Goal: Task Accomplishment & Management: Manage account settings

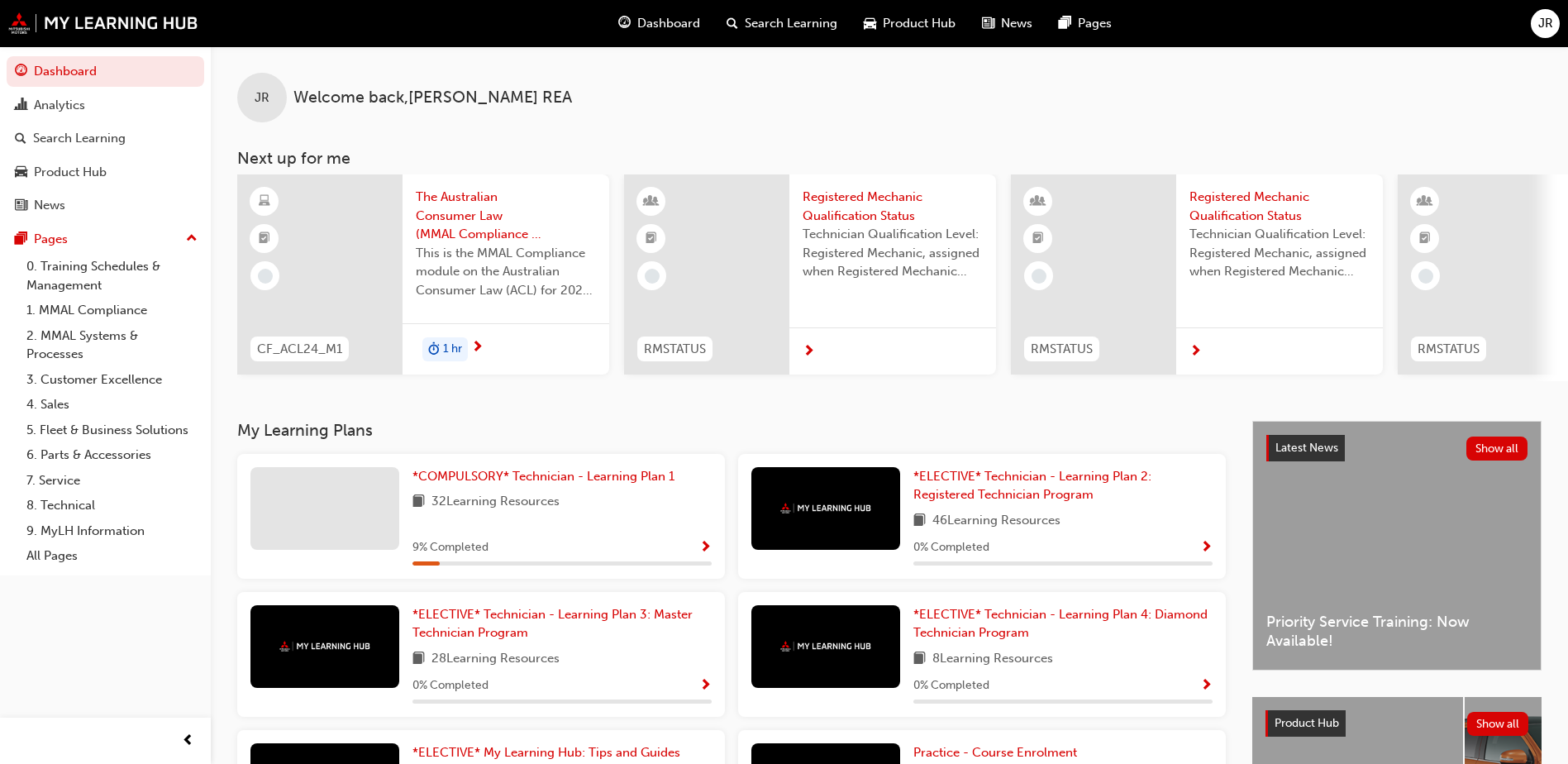
click at [1543, 23] on span "JR" at bounding box center [1546, 23] width 15 height 19
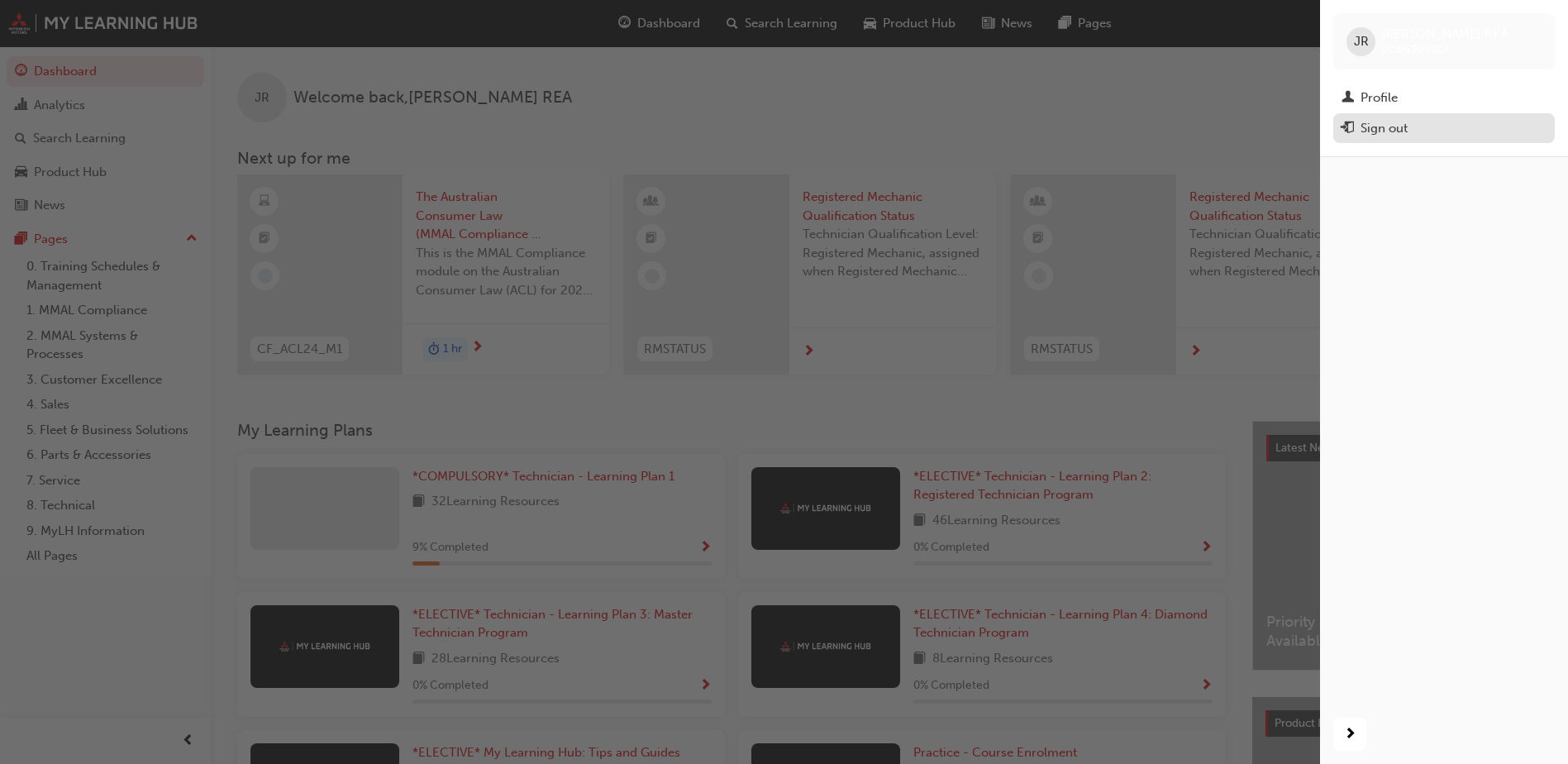
click at [1375, 131] on div "Sign out" at bounding box center [1384, 128] width 47 height 19
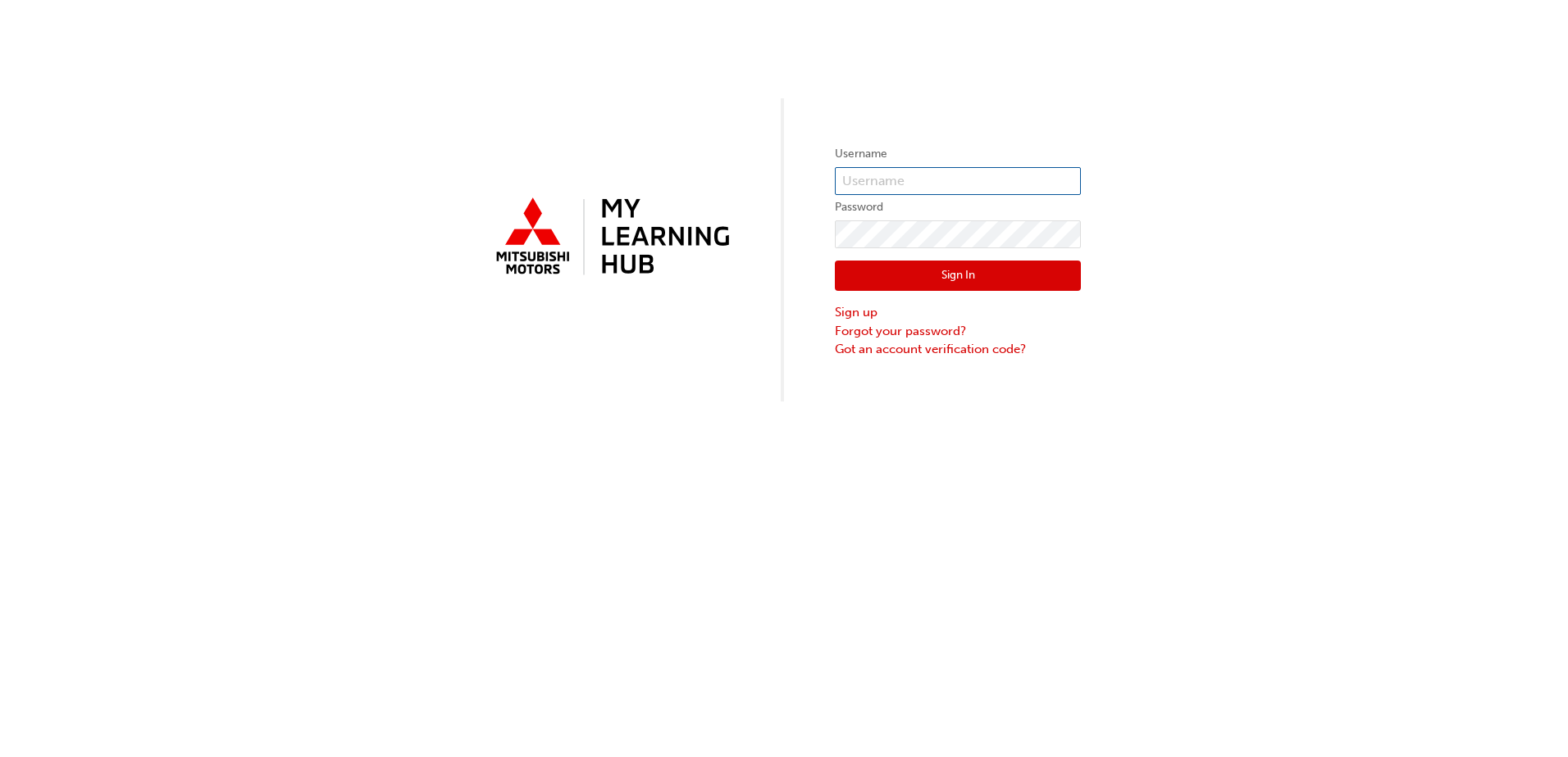
type input "0005994913"
click at [922, 182] on input "0005994913" at bounding box center [957, 181] width 246 height 27
drag, startPoint x: 960, startPoint y: 179, endPoint x: 779, endPoint y: 168, distance: 181.3
click at [775, 167] on div "Username 0005994913 Password Sign In Sign up Forgot your password? Got an accou…" at bounding box center [784, 200] width 1568 height 401
click at [720, 223] on div "Username Password Sign In Sign up Forgot your password? Got an account verifica…" at bounding box center [784, 200] width 1568 height 401
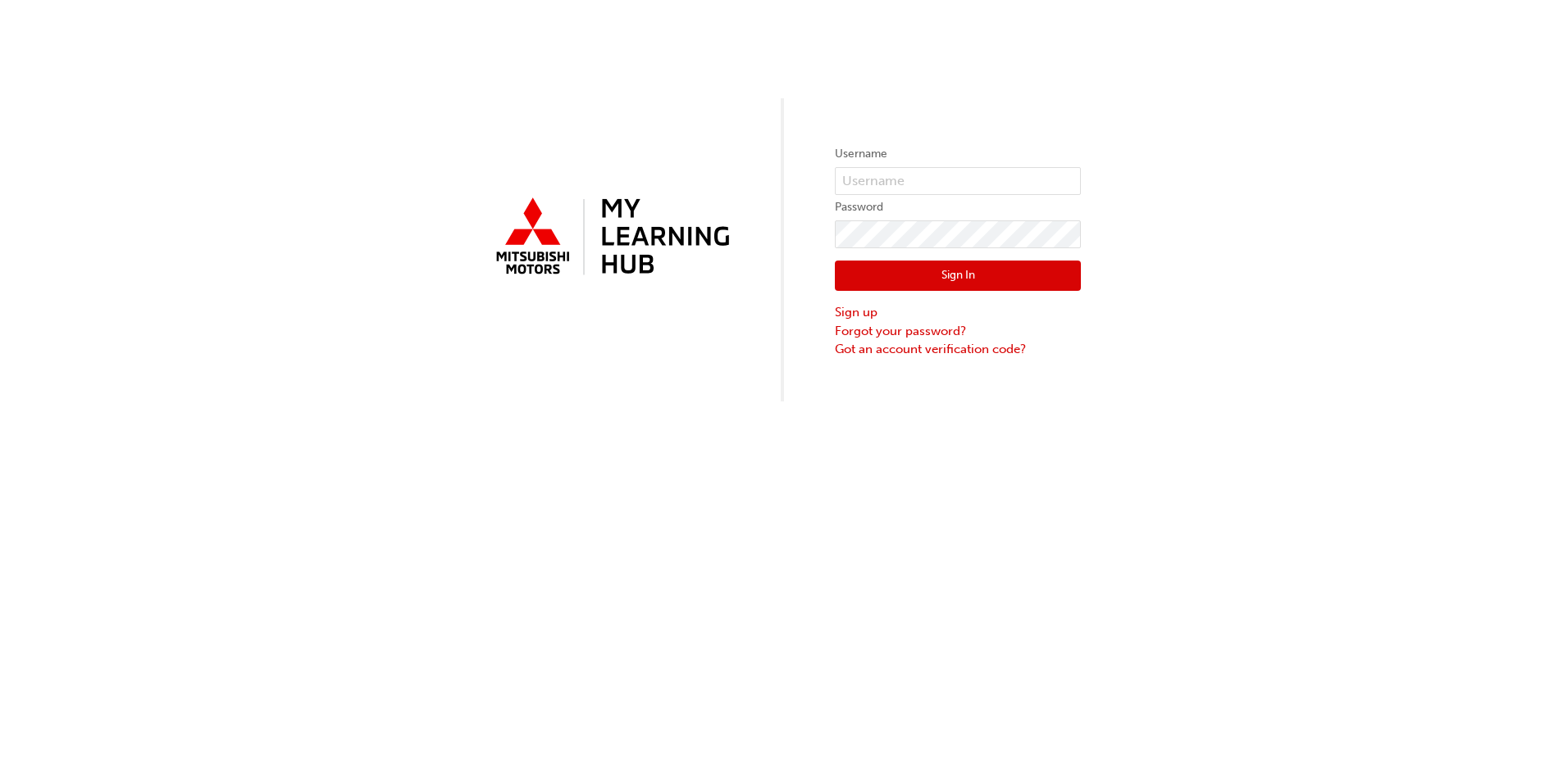
click at [809, 190] on div "Username Password Sign In Sign up Forgot your password? Got an account verifica…" at bounding box center [784, 200] width 1568 height 401
click at [862, 182] on input "text" at bounding box center [957, 181] width 246 height 27
type input "Q323TSTAIT"
click at [925, 176] on input "Q323TSTAIT" at bounding box center [957, 181] width 246 height 27
drag, startPoint x: 951, startPoint y: 171, endPoint x: 746, endPoint y: 171, distance: 205.0
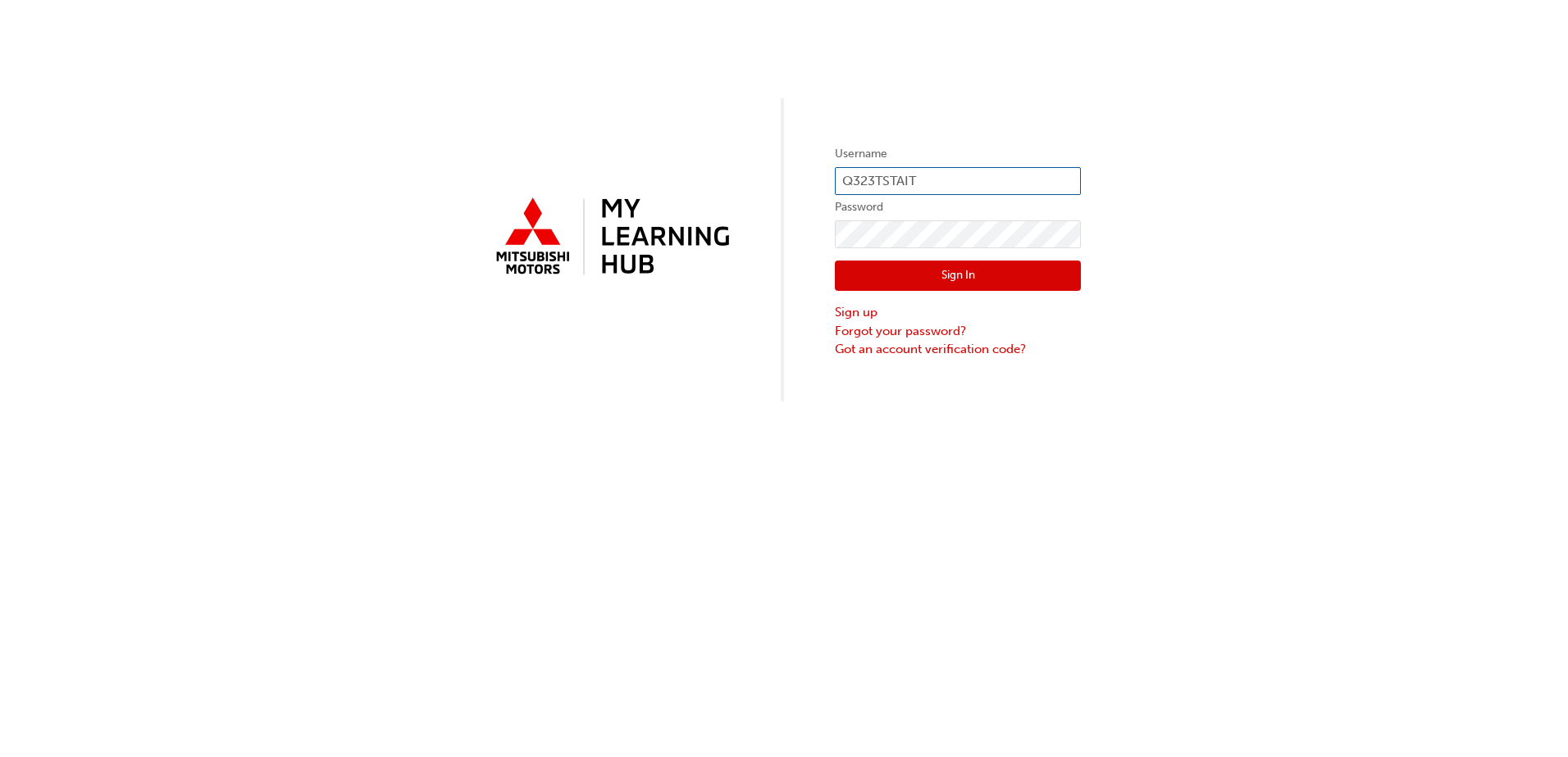
click at [746, 171] on div "Username Q323TSTAIT Password Sign In Sign up Forgot your password? Got an accou…" at bounding box center [784, 200] width 1568 height 401
type input "0005995184"
click at [892, 348] on link "Got an account verification code?" at bounding box center [957, 349] width 246 height 19
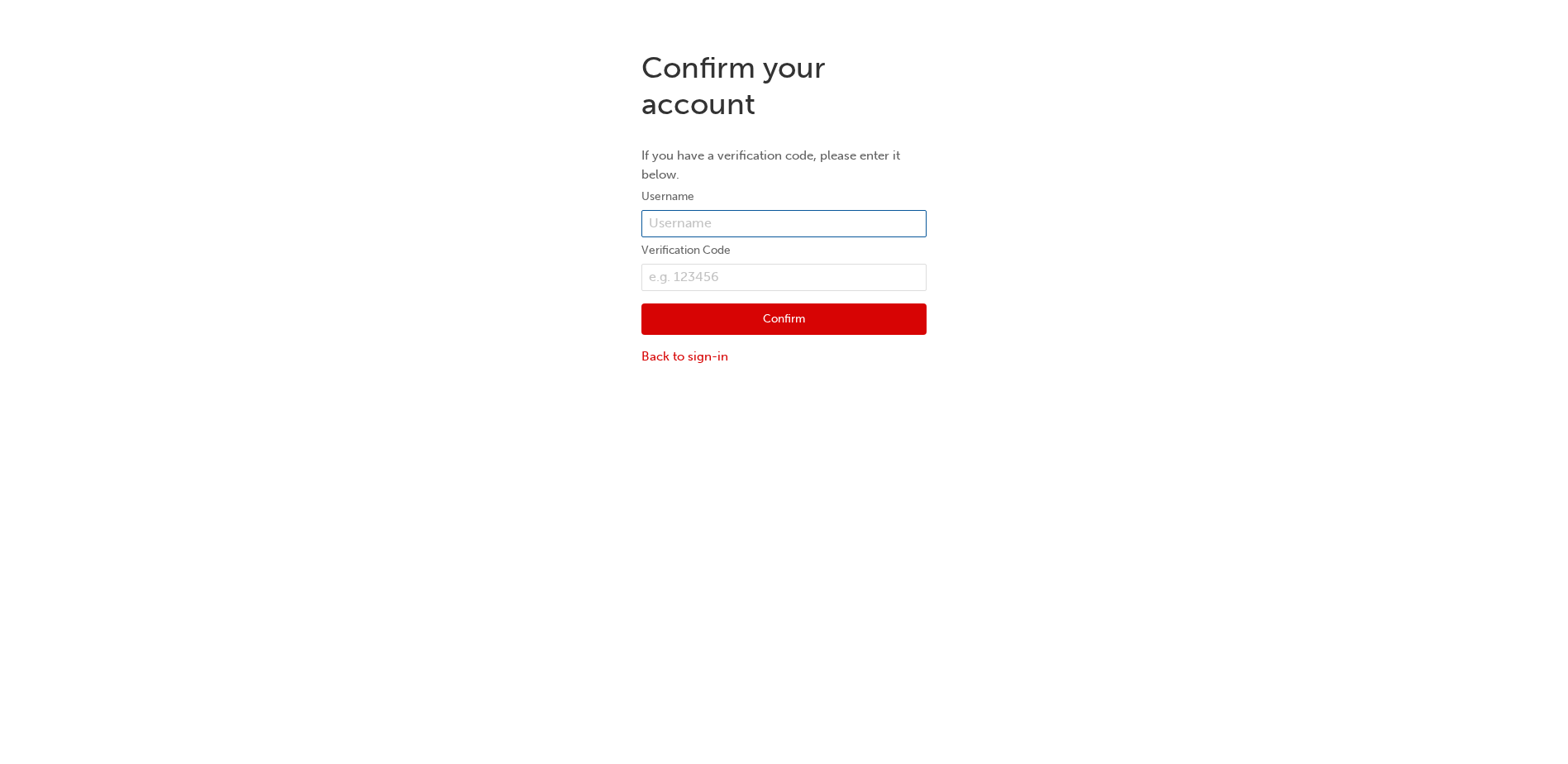
click at [700, 219] on input "text" at bounding box center [784, 224] width 285 height 28
click at [712, 222] on input "text" at bounding box center [784, 224] width 285 height 28
type input "0005995184"
click at [685, 277] on input "text" at bounding box center [784, 278] width 285 height 28
type input "1"
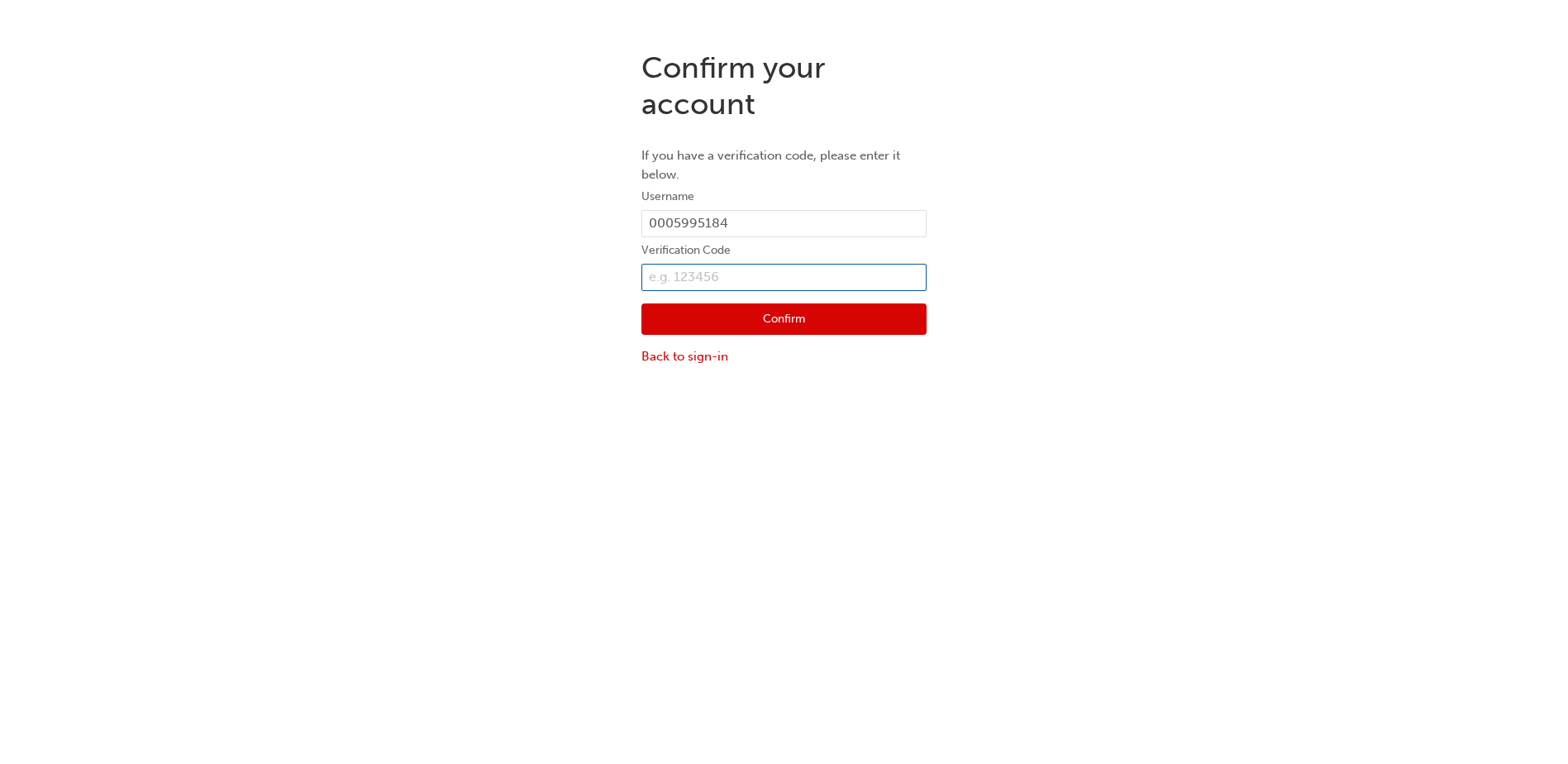
click at [670, 275] on input "text" at bounding box center [784, 278] width 285 height 28
type input "0"
click at [679, 360] on link "Back to sign-in" at bounding box center [784, 356] width 285 height 19
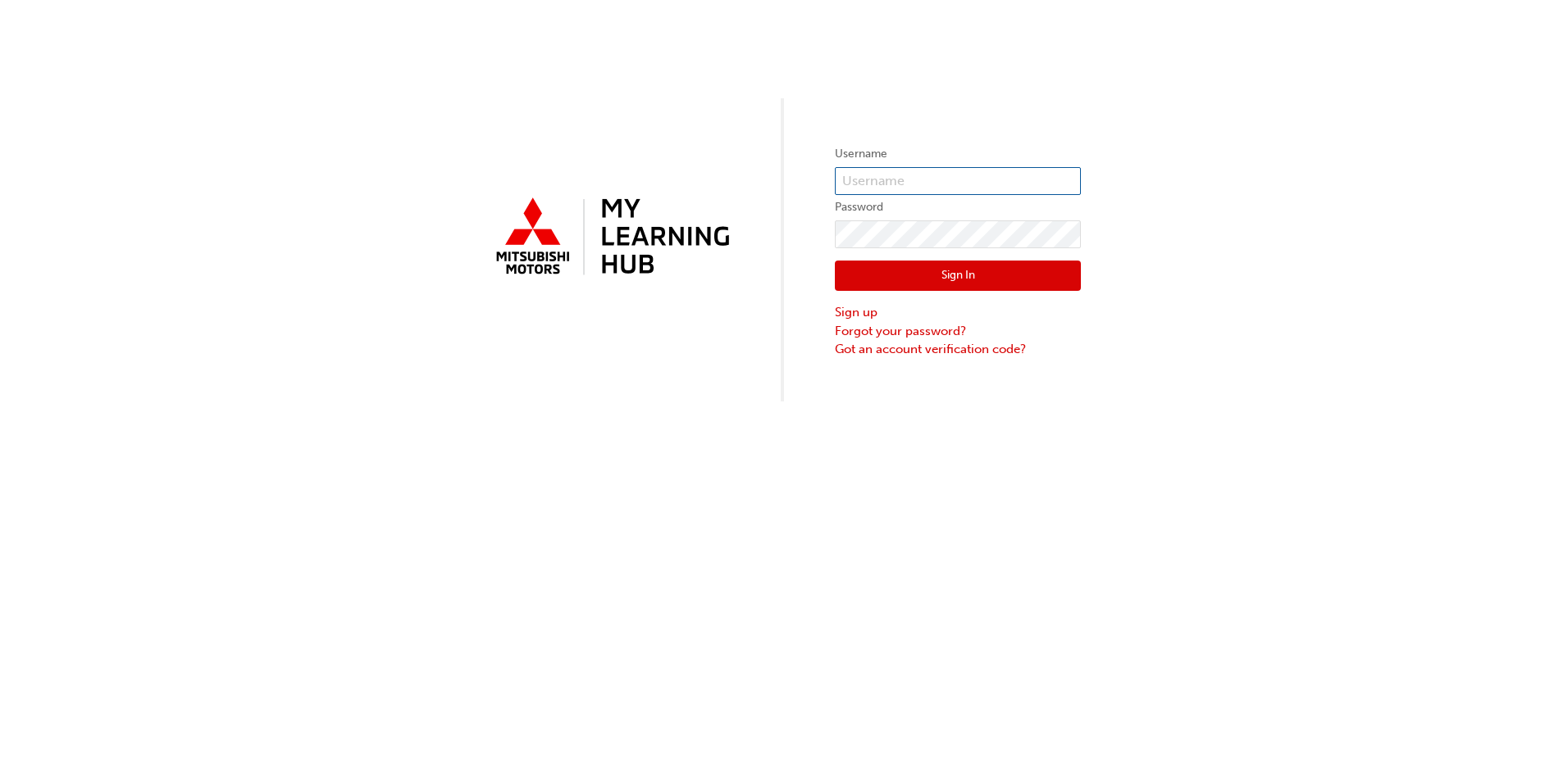
type input "0005994913"
click at [932, 179] on input "0005994913" at bounding box center [957, 181] width 246 height 27
drag, startPoint x: 932, startPoint y: 179, endPoint x: 789, endPoint y: 185, distance: 143.1
click at [789, 185] on div "Username 0005994913 Password Sign In Sign up Forgot your password? Got an accou…" at bounding box center [784, 200] width 1568 height 401
click at [788, 239] on div "Username Password Sign In Sign up Forgot your password? Got an account verifica…" at bounding box center [784, 200] width 1568 height 401
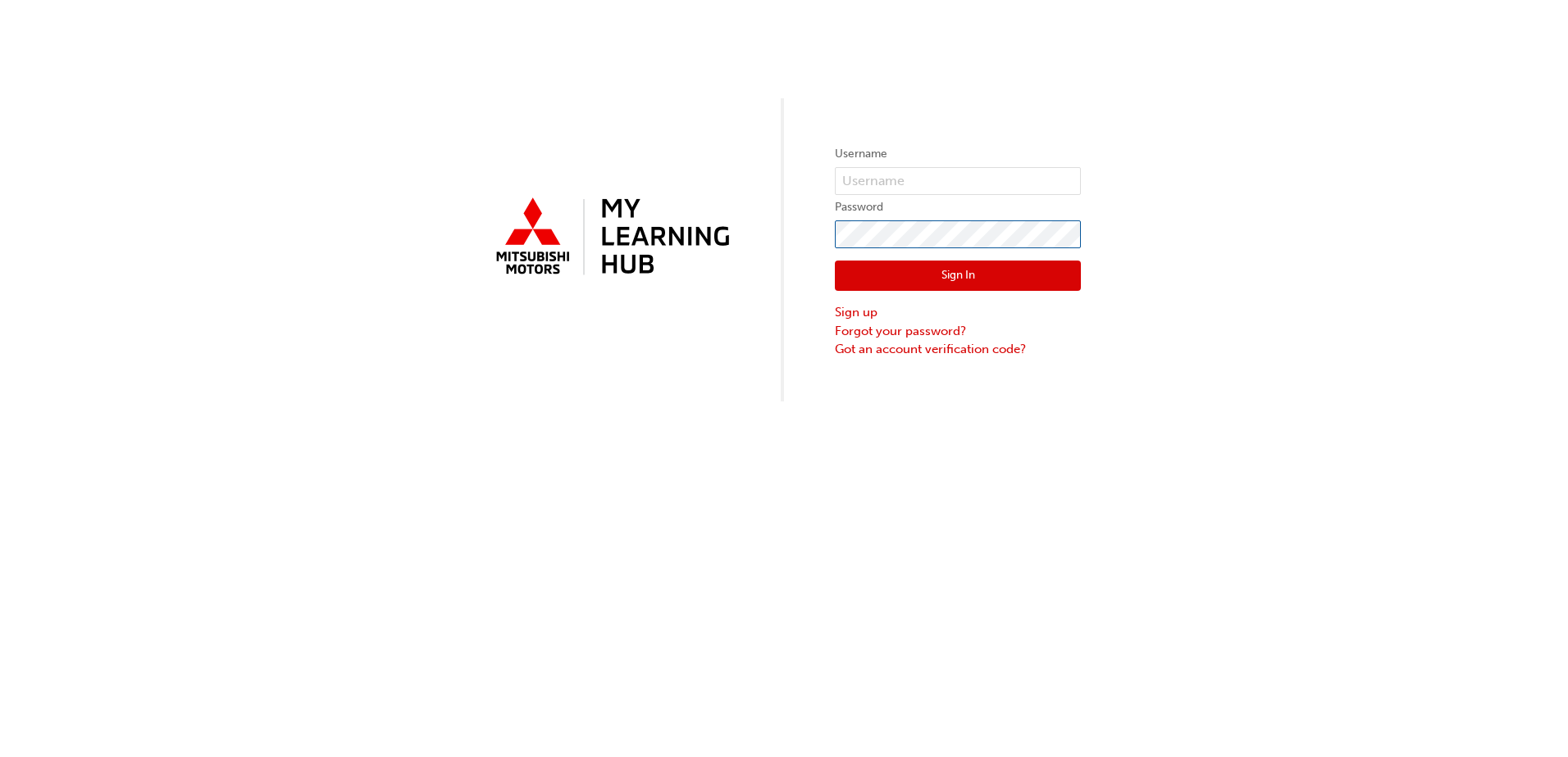
click at [803, 227] on div "Username Password Sign In Sign up Forgot your password? Got an account verifica…" at bounding box center [784, 200] width 1568 height 401
drag, startPoint x: 858, startPoint y: 171, endPoint x: 864, endPoint y: 189, distance: 19.0
click at [860, 176] on input "text" at bounding box center [957, 181] width 246 height 27
type input "0005995184"
click at [933, 272] on button "Sign In" at bounding box center [957, 276] width 246 height 31
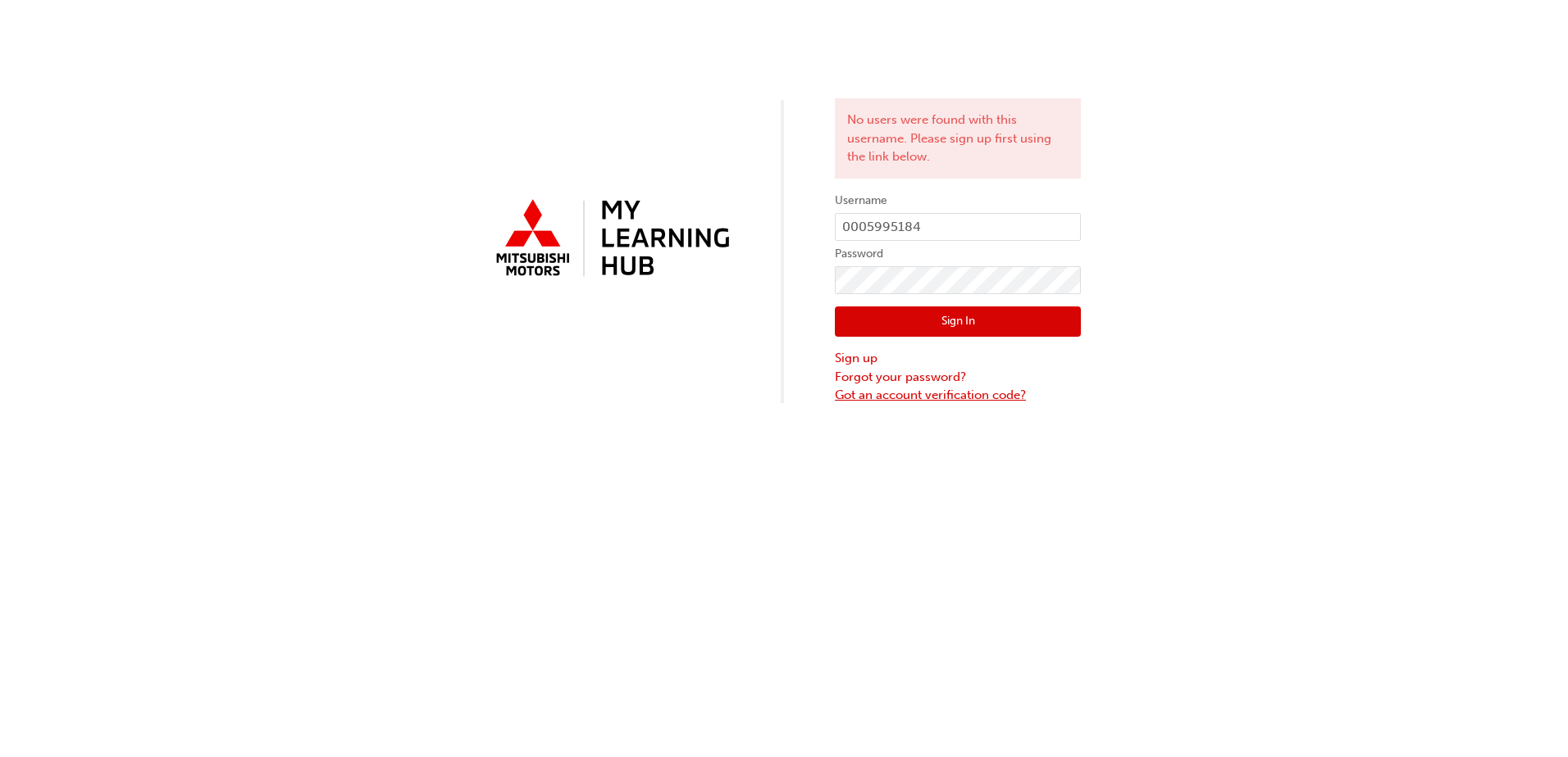
click at [900, 394] on link "Got an account verification code?" at bounding box center [957, 395] width 246 height 19
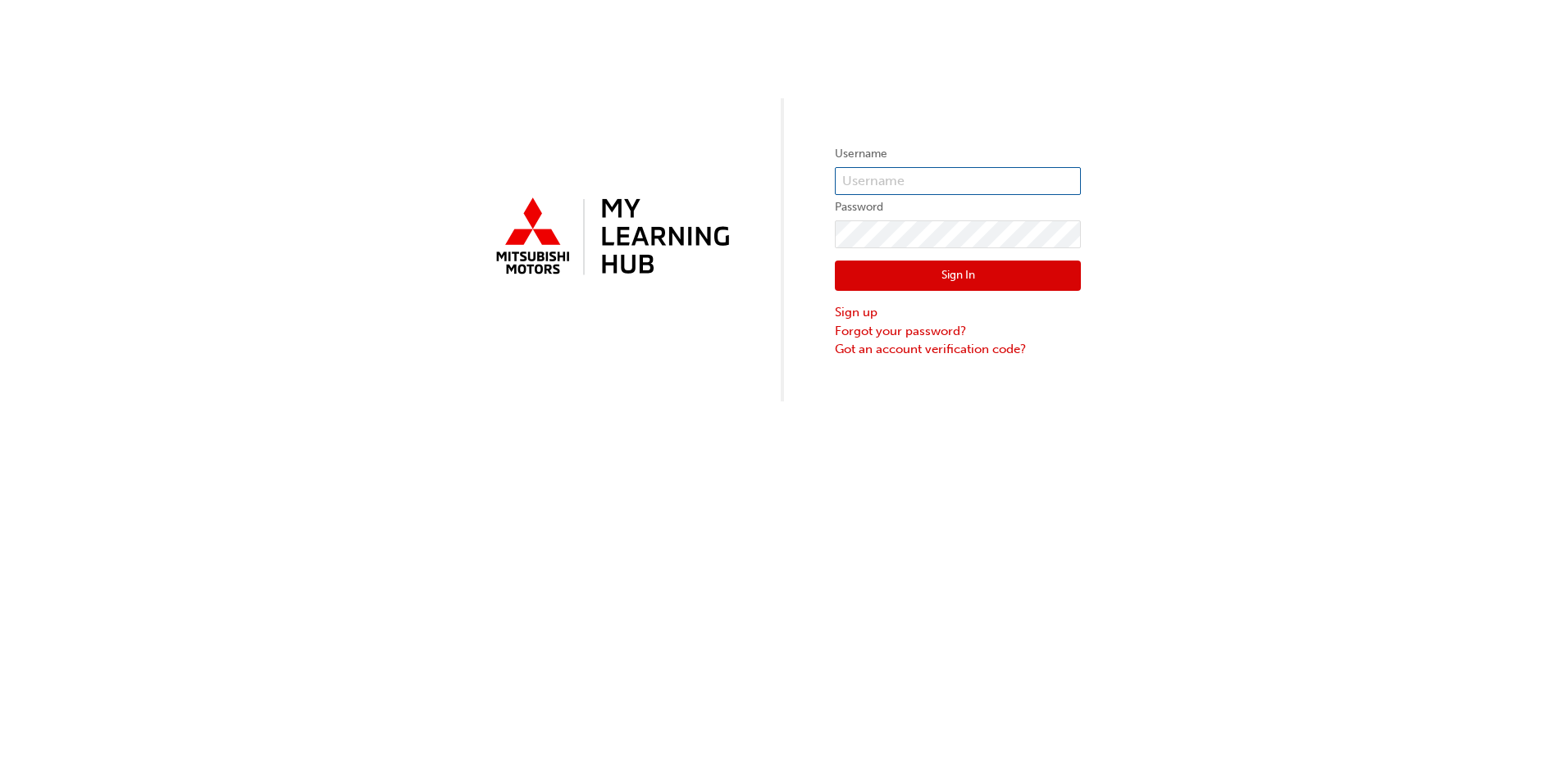
type input "0005994913"
click at [925, 180] on input "0005994913" at bounding box center [957, 181] width 246 height 27
drag, startPoint x: 960, startPoint y: 180, endPoint x: 793, endPoint y: 173, distance: 167.1
click at [780, 170] on div "Username 0005994913 Password Sign In Sign up Forgot your password? Got an accou…" at bounding box center [784, 200] width 1568 height 401
click at [779, 220] on div "Username Password Sign In Sign up Forgot your password? Got an account verifica…" at bounding box center [784, 200] width 1568 height 401
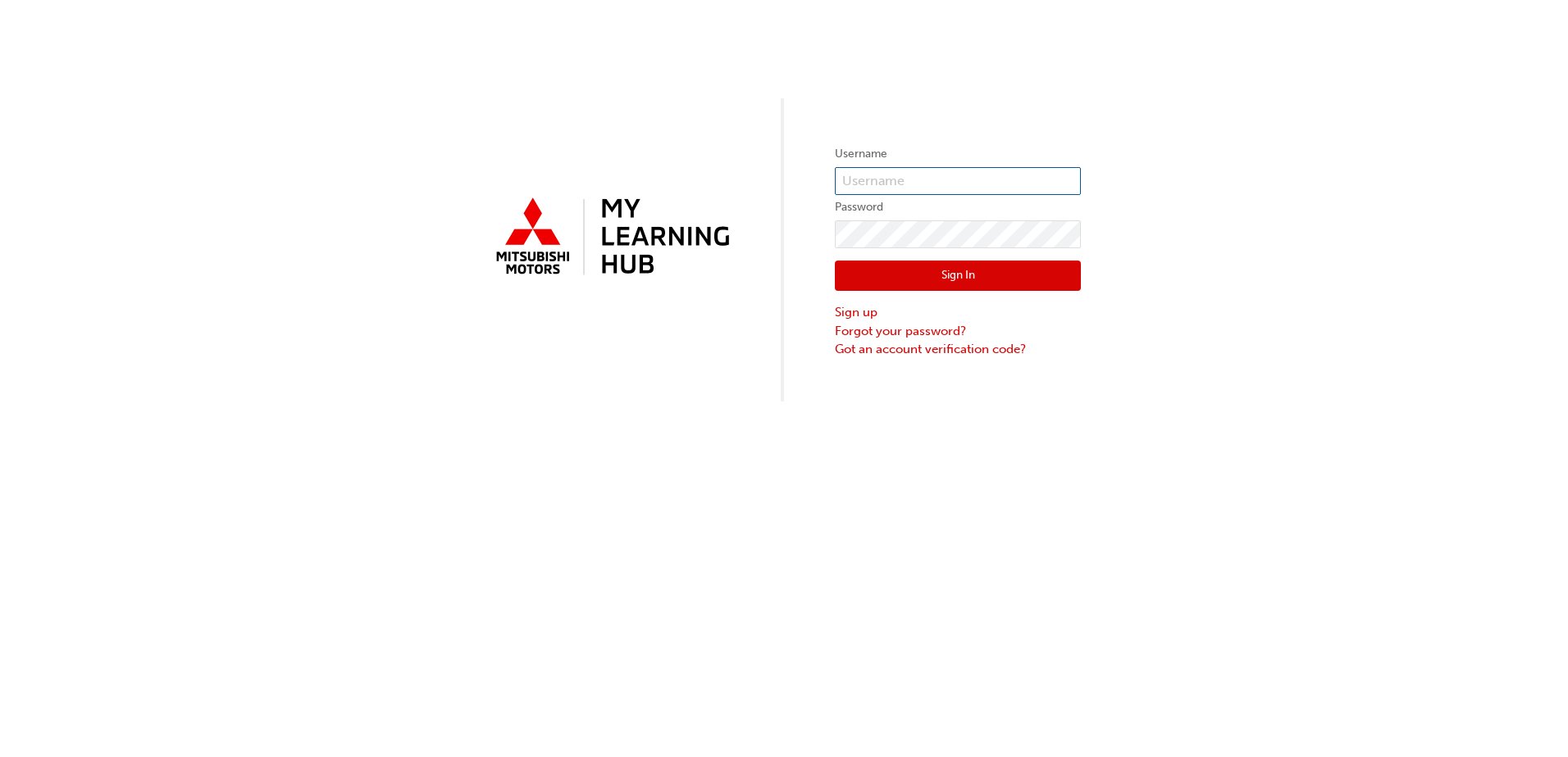
click at [870, 175] on input "text" at bounding box center [957, 181] width 246 height 27
type input "0005995184"
click at [895, 332] on link "Forgot your password?" at bounding box center [957, 331] width 246 height 19
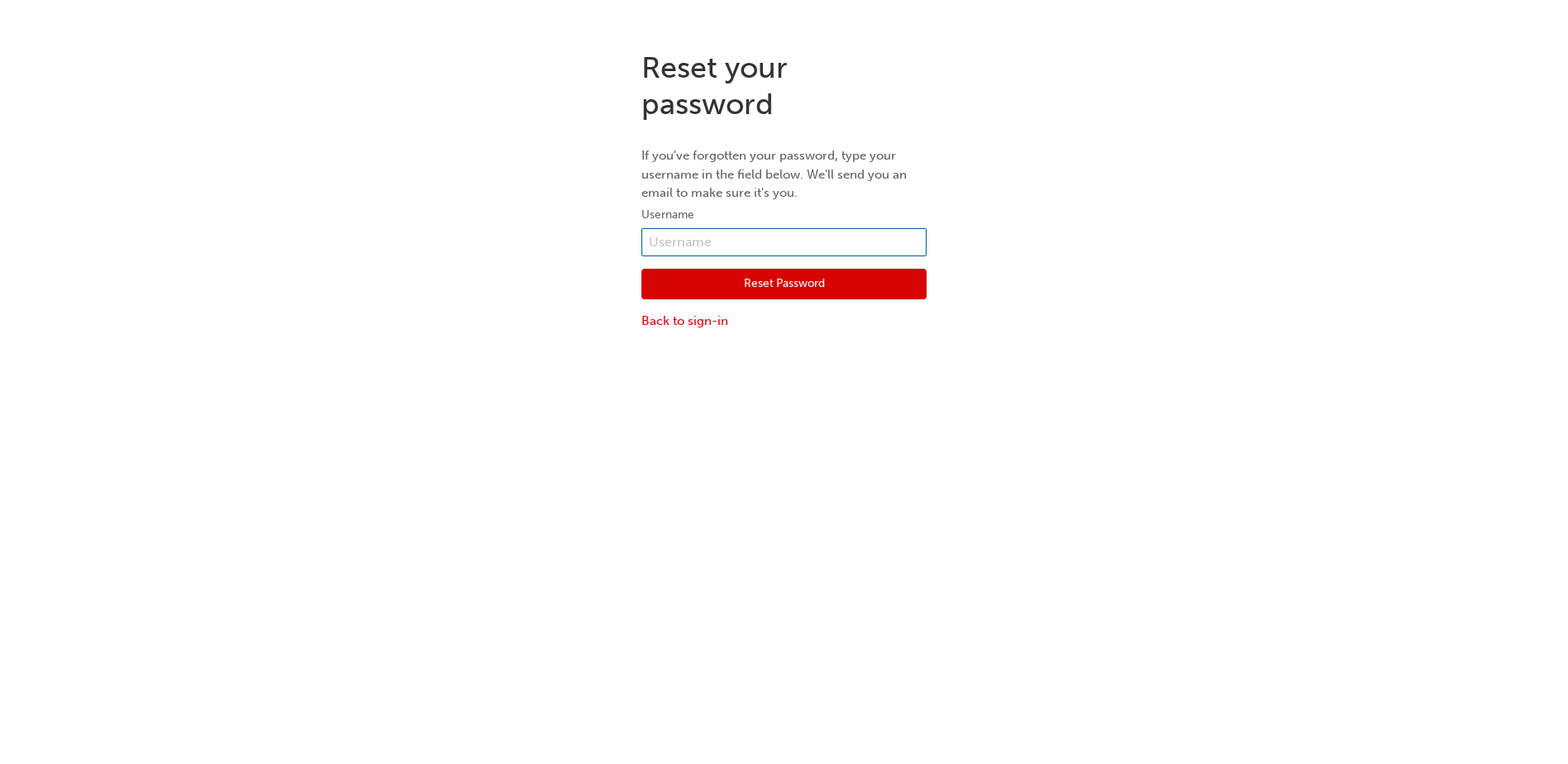
click at [675, 240] on input "text" at bounding box center [784, 242] width 285 height 28
type input "0005995184"
click at [760, 278] on button "Reset Password" at bounding box center [784, 284] width 285 height 31
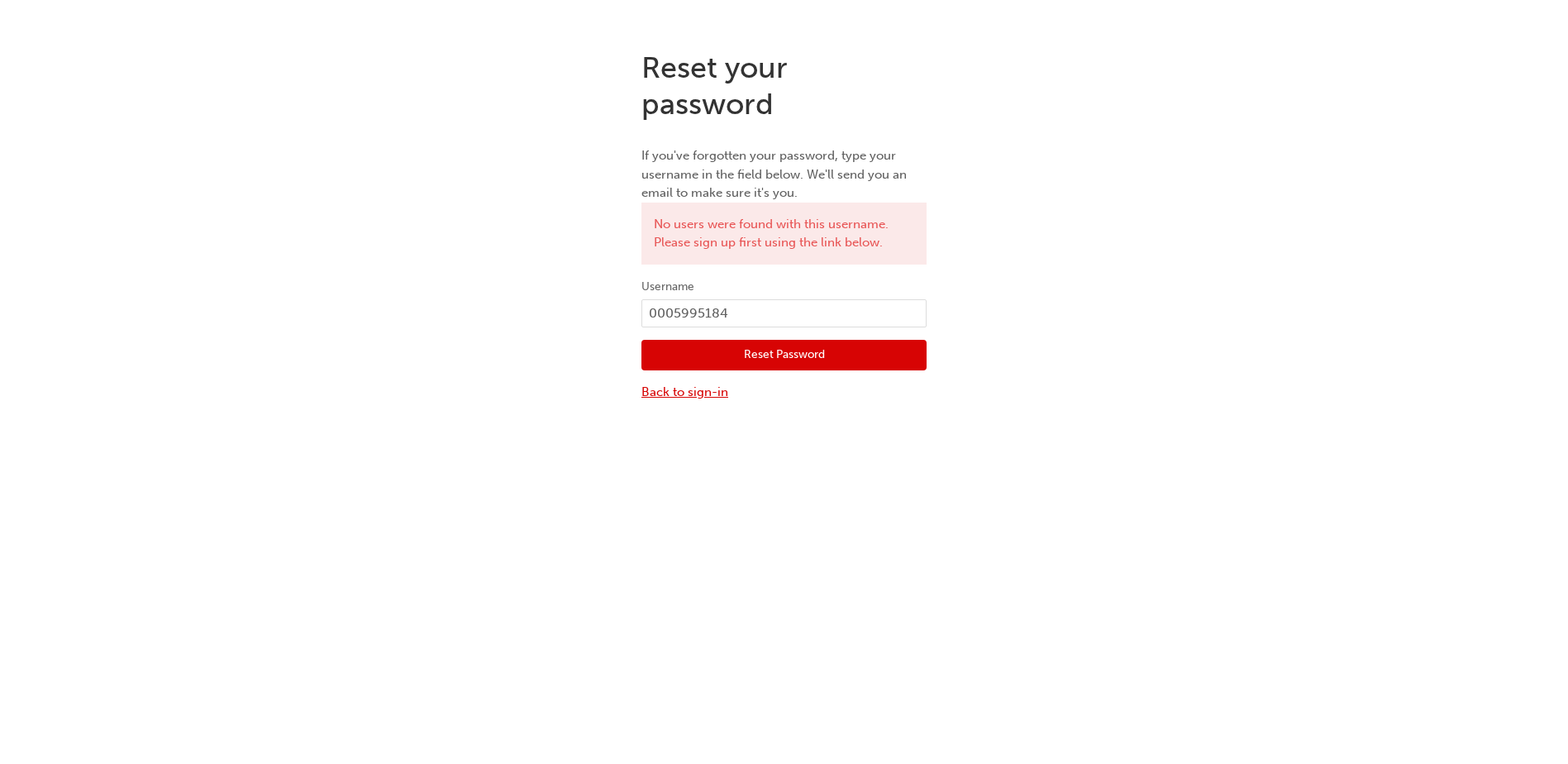
click at [676, 390] on link "Back to sign-in" at bounding box center [784, 392] width 285 height 19
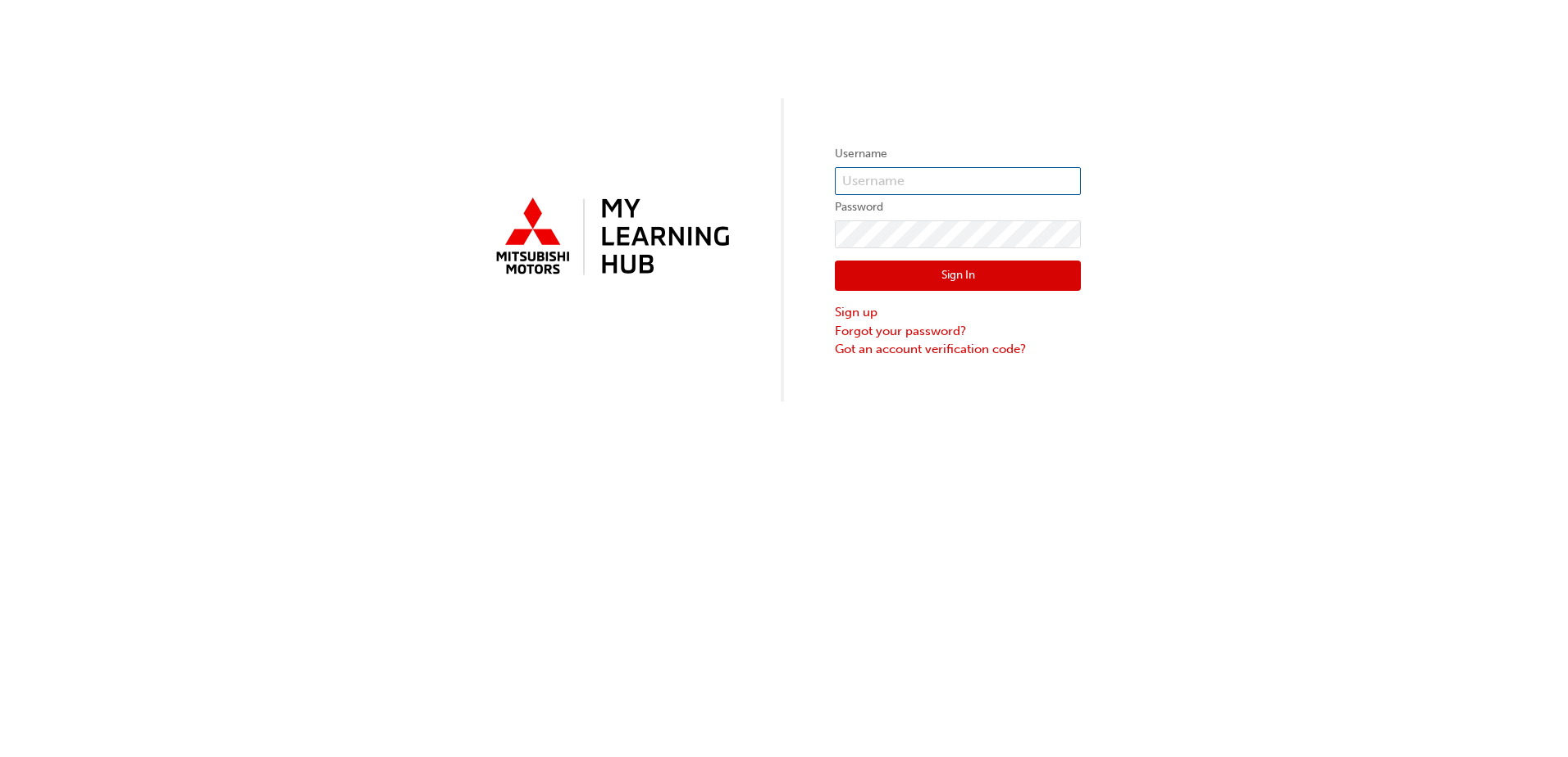
type input "0005994913"
click at [931, 181] on input "0005994913" at bounding box center [957, 181] width 246 height 27
drag, startPoint x: 976, startPoint y: 180, endPoint x: 819, endPoint y: 181, distance: 157.0
click at [819, 181] on div "Username 0005994913 Password Sign In Sign up Forgot your password? Got an accou…" at bounding box center [784, 200] width 1568 height 401
click at [765, 233] on div "Username Password Sign In Sign up Forgot your password? Got an account verifica…" at bounding box center [784, 200] width 1568 height 401
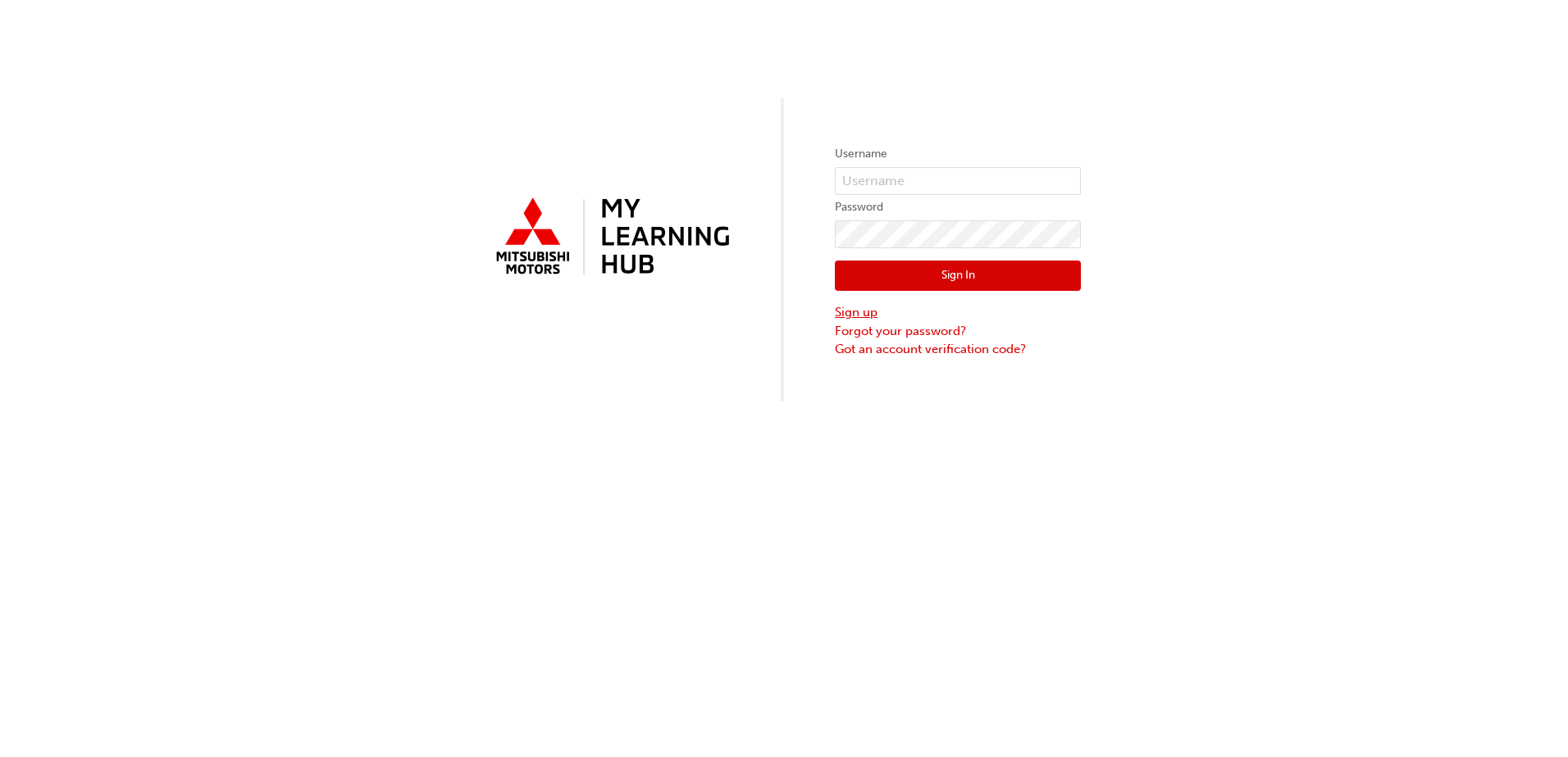
click at [866, 315] on link "Sign up" at bounding box center [957, 313] width 246 height 19
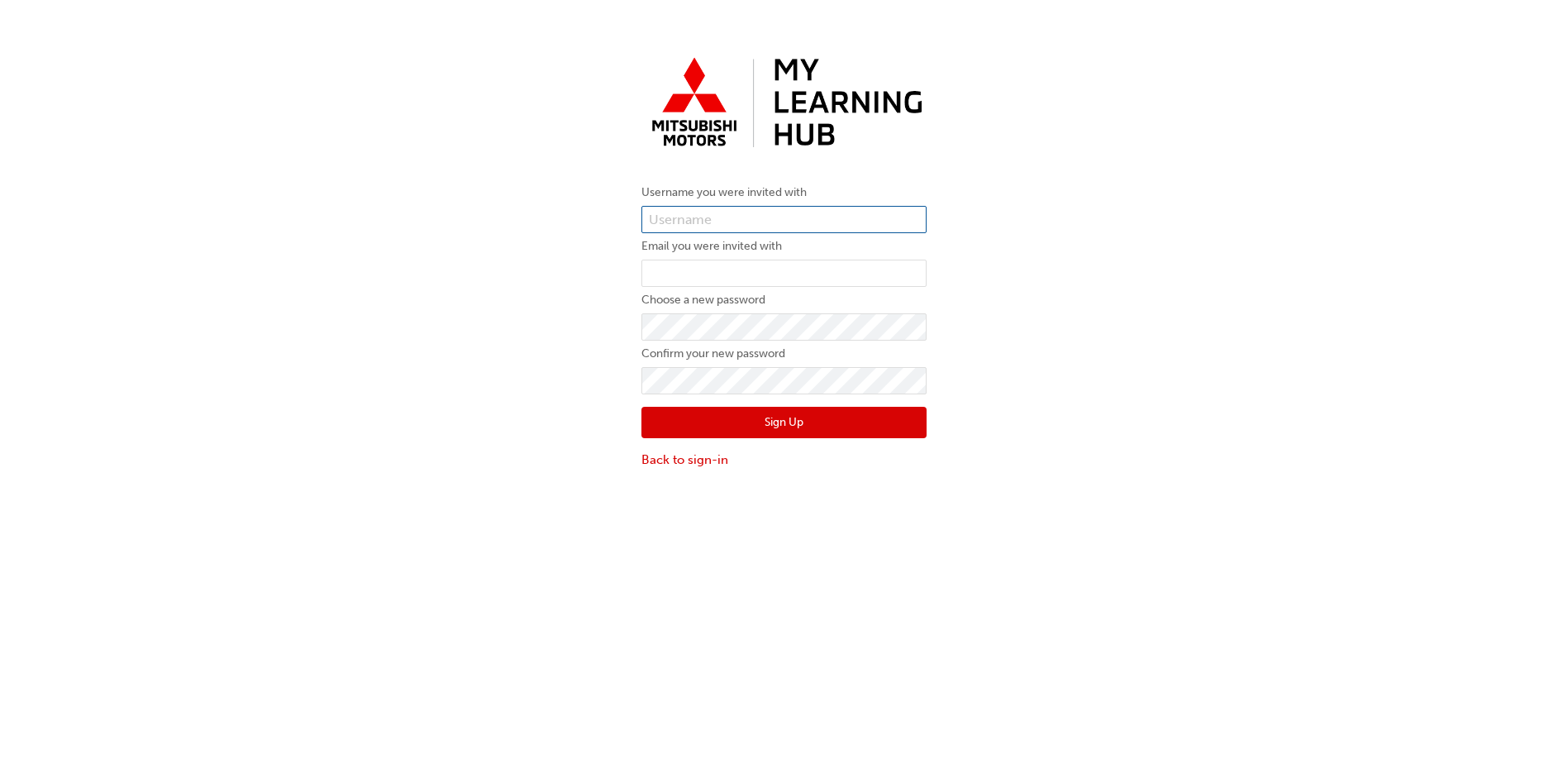
type input "0005994913"
click at [756, 223] on input "0005994913" at bounding box center [784, 220] width 285 height 28
drag, startPoint x: 776, startPoint y: 218, endPoint x: 584, endPoint y: 212, distance: 192.1
click at [584, 212] on div "Username you were invited with 0005994913 Email you were invited with Choose a …" at bounding box center [784, 258] width 1568 height 444
type input "0005995184"
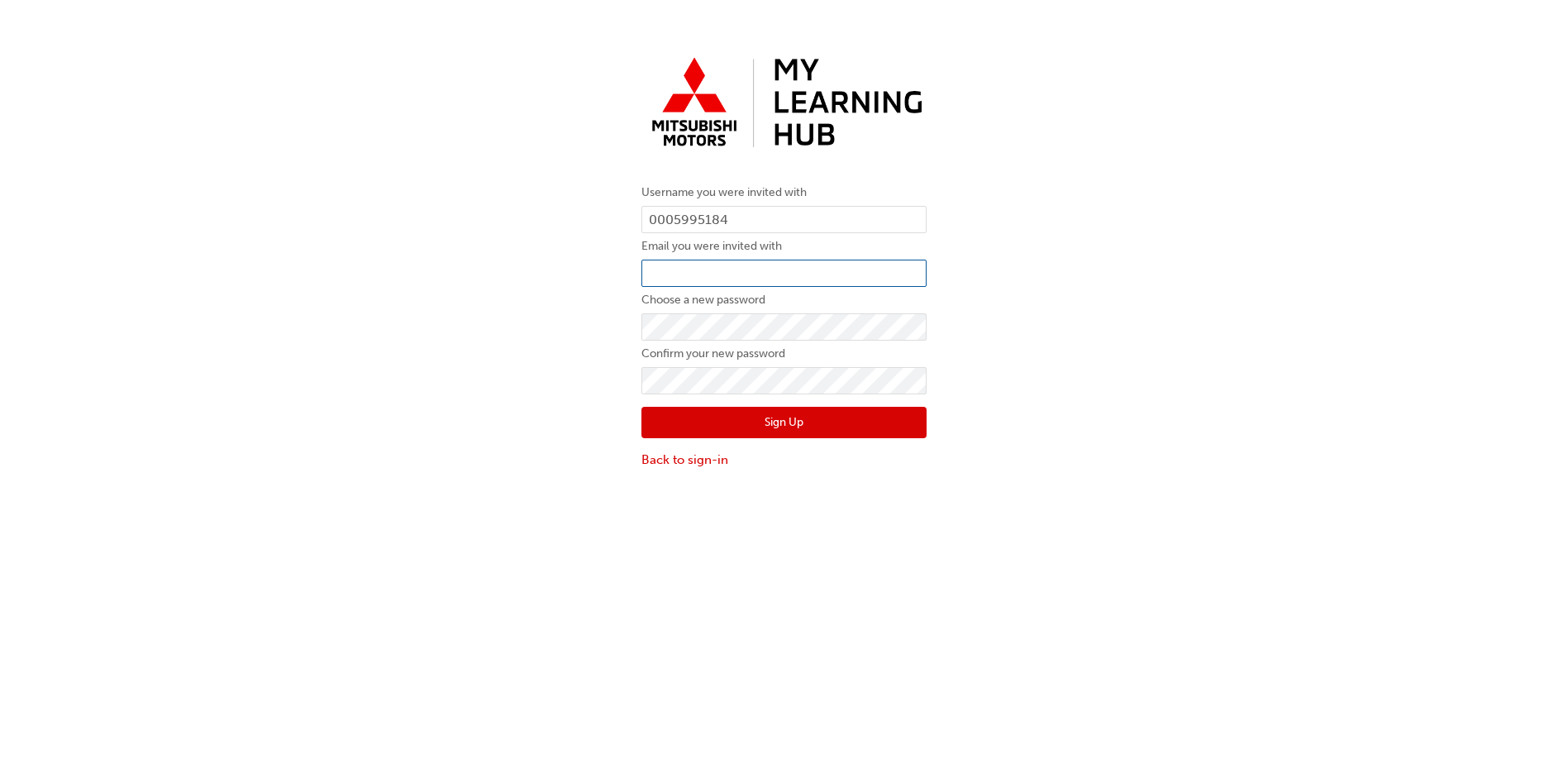
click at [673, 275] on input "email" at bounding box center [784, 273] width 285 height 28
type input "[PERSON_NAME][EMAIL_ADDRESS][PERSON_NAME][DOMAIN_NAME]"
click at [599, 329] on div "Username you were invited with 0005995184 Email you were invited with [PERSON_N…" at bounding box center [784, 258] width 1568 height 444
click at [600, 329] on div "Username you were invited with 0005995184 Email you were invited with [PERSON_N…" at bounding box center [784, 258] width 1568 height 444
click at [776, 419] on button "Sign Up" at bounding box center [784, 423] width 285 height 31
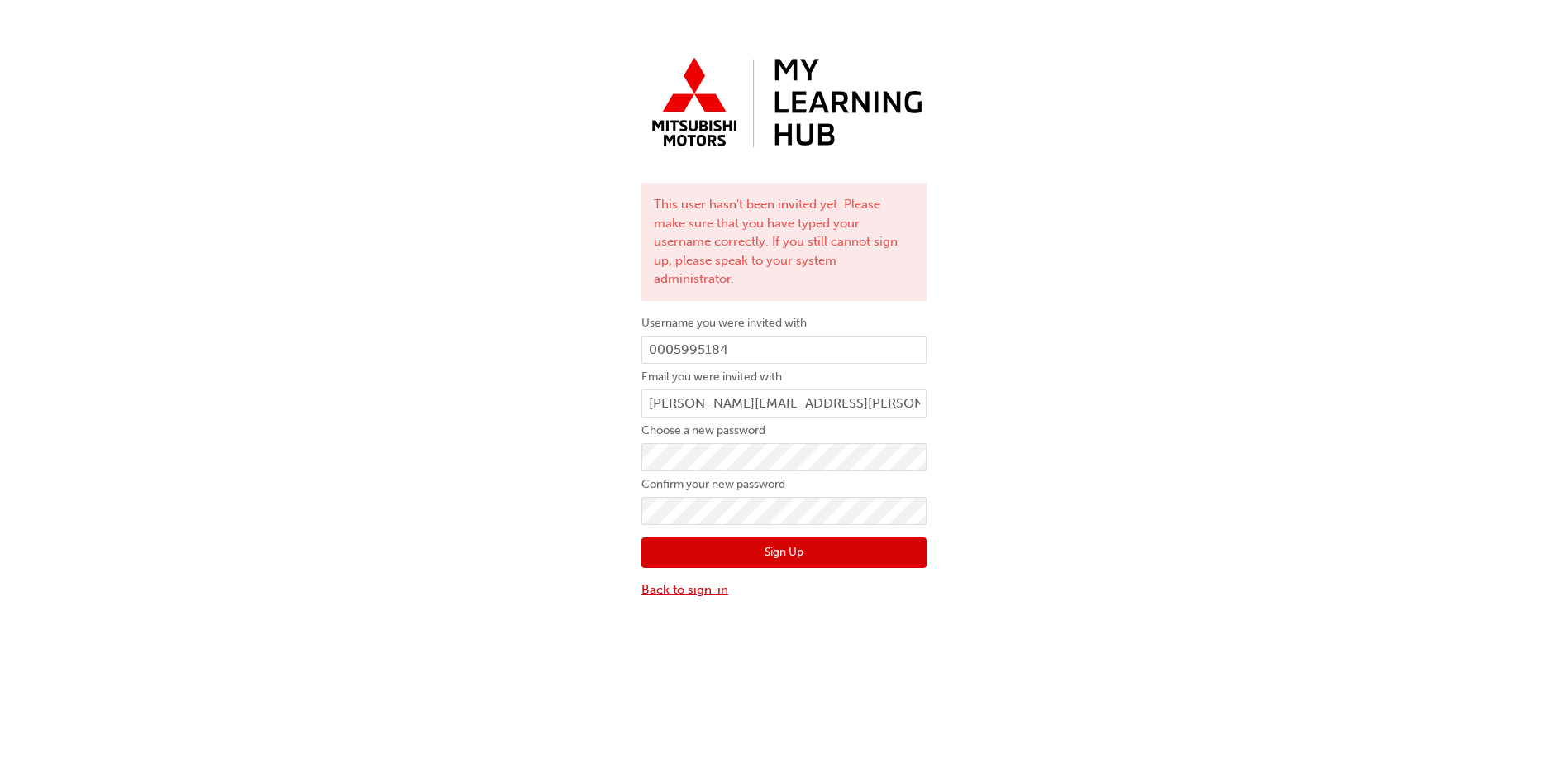
click at [659, 580] on link "Back to sign-in" at bounding box center [784, 590] width 285 height 19
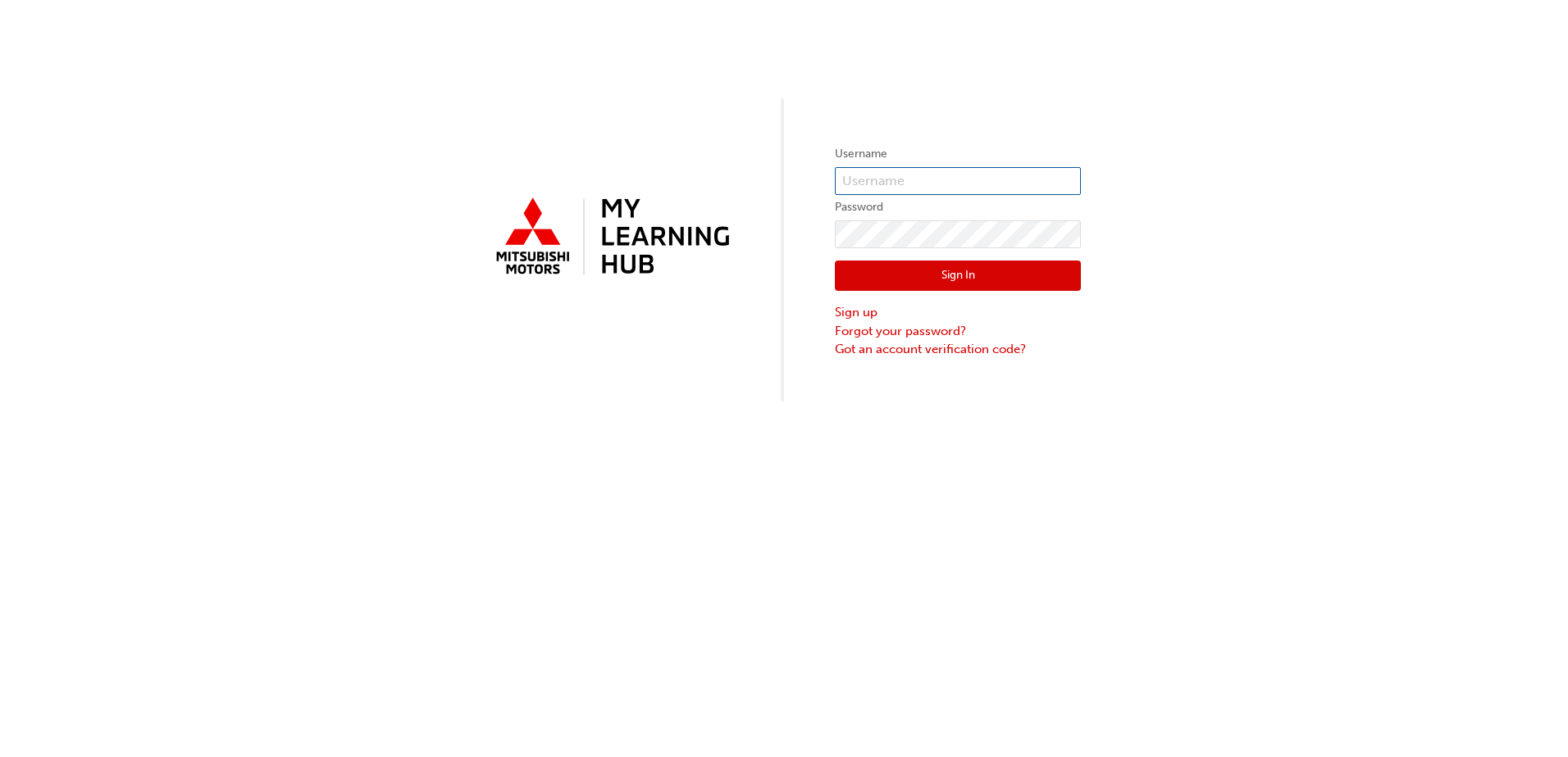
type input "0005994913"
click at [918, 344] on link "Got an account verification code?" at bounding box center [957, 349] width 246 height 19
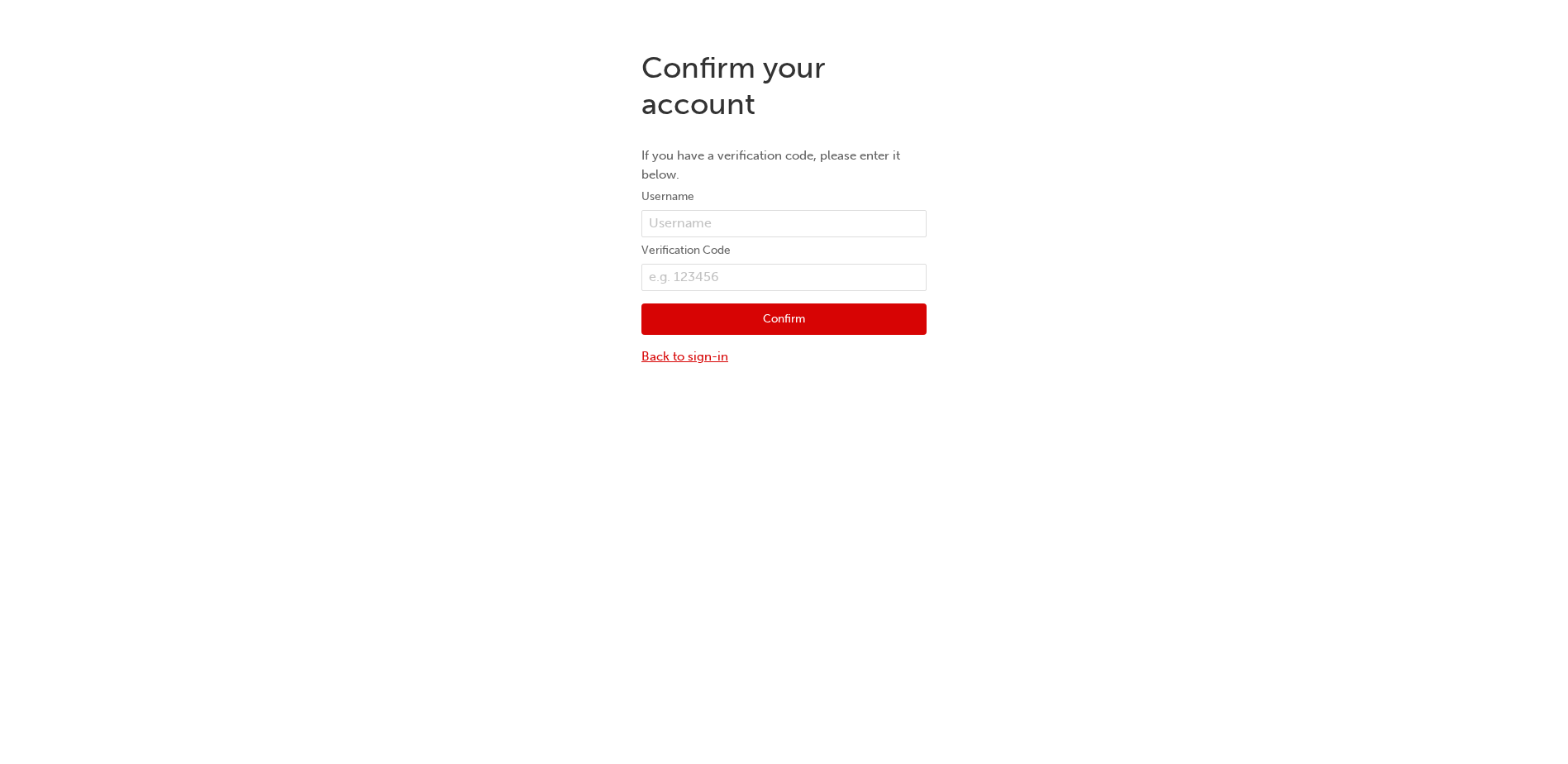
click at [683, 357] on link "Back to sign-in" at bounding box center [784, 356] width 285 height 19
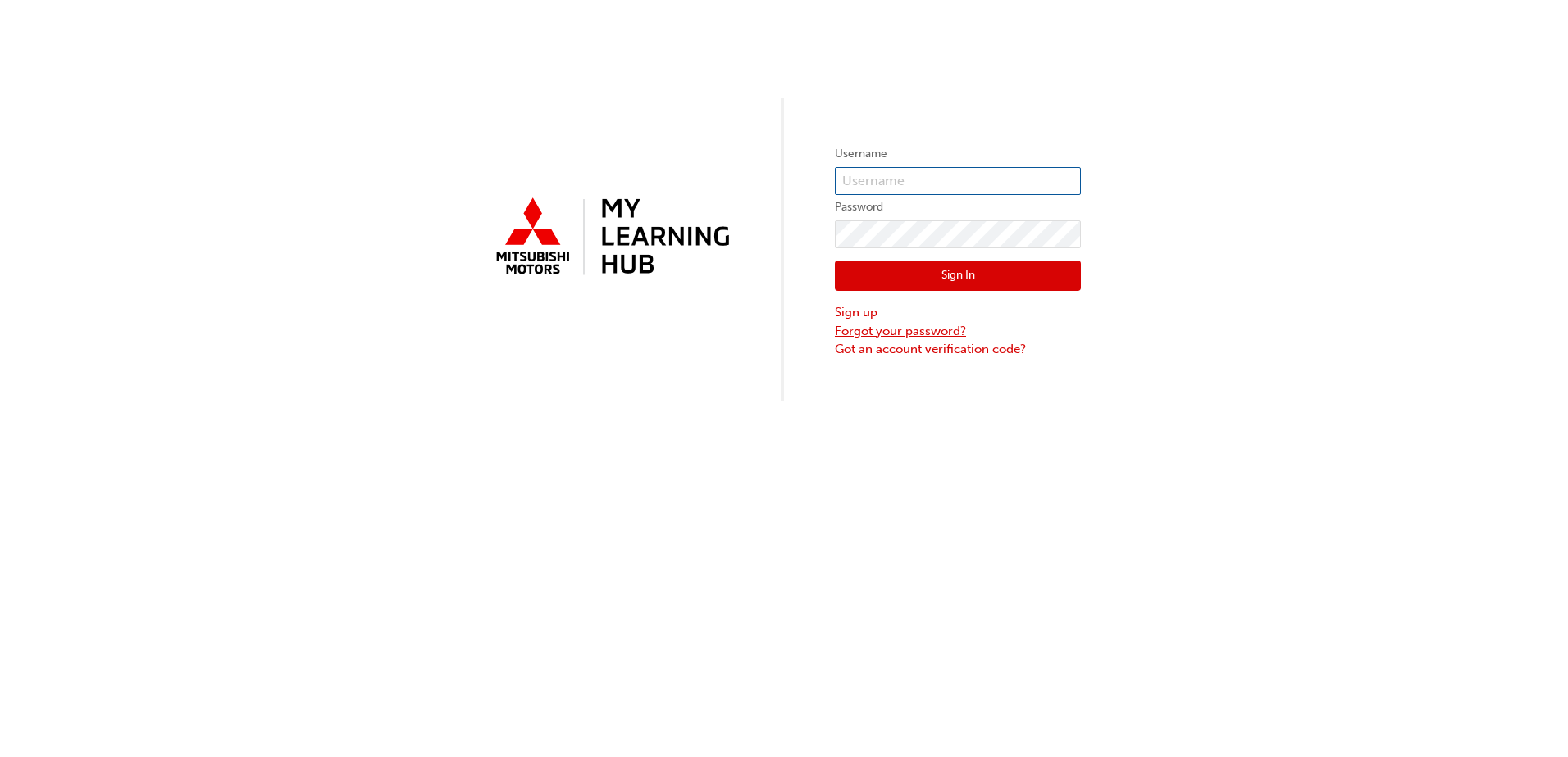
type input "0005994913"
click at [887, 331] on link "Forgot your password?" at bounding box center [957, 331] width 246 height 19
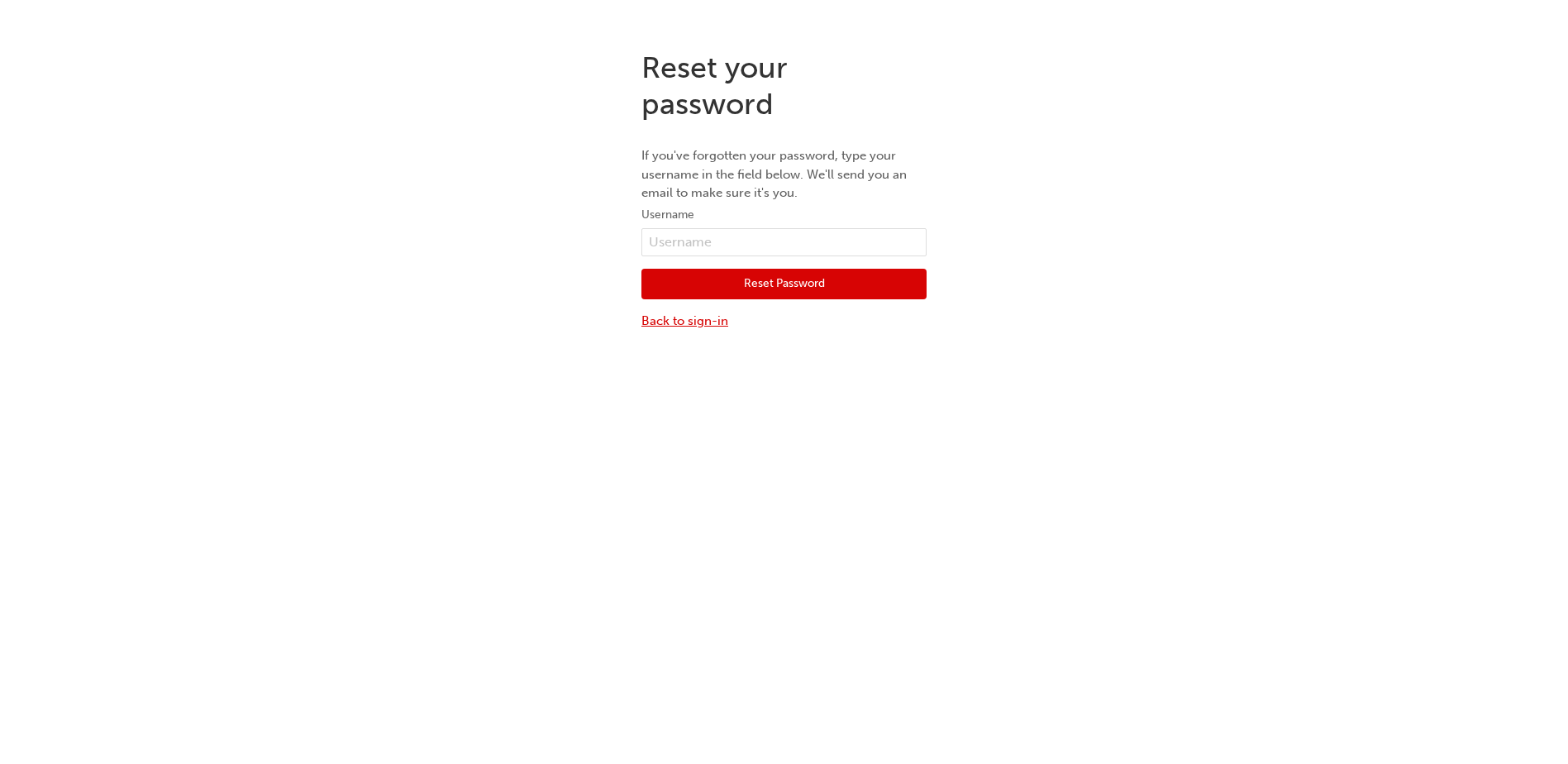
click at [699, 316] on link "Back to sign-in" at bounding box center [784, 321] width 285 height 19
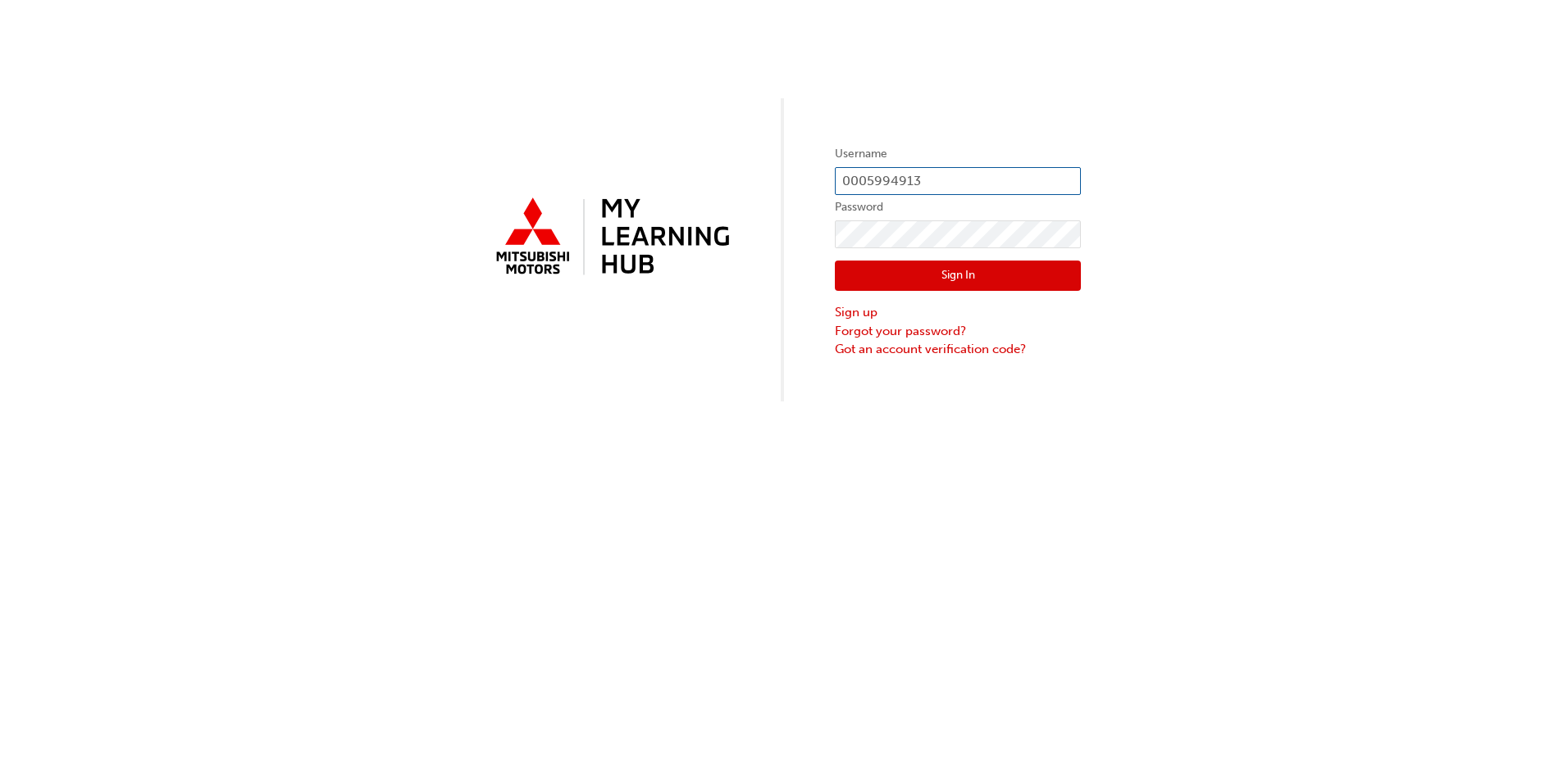
click at [953, 182] on input "0005994913" at bounding box center [957, 181] width 246 height 27
type input "0005995184"
click at [983, 271] on button "Sign In" at bounding box center [957, 276] width 246 height 31
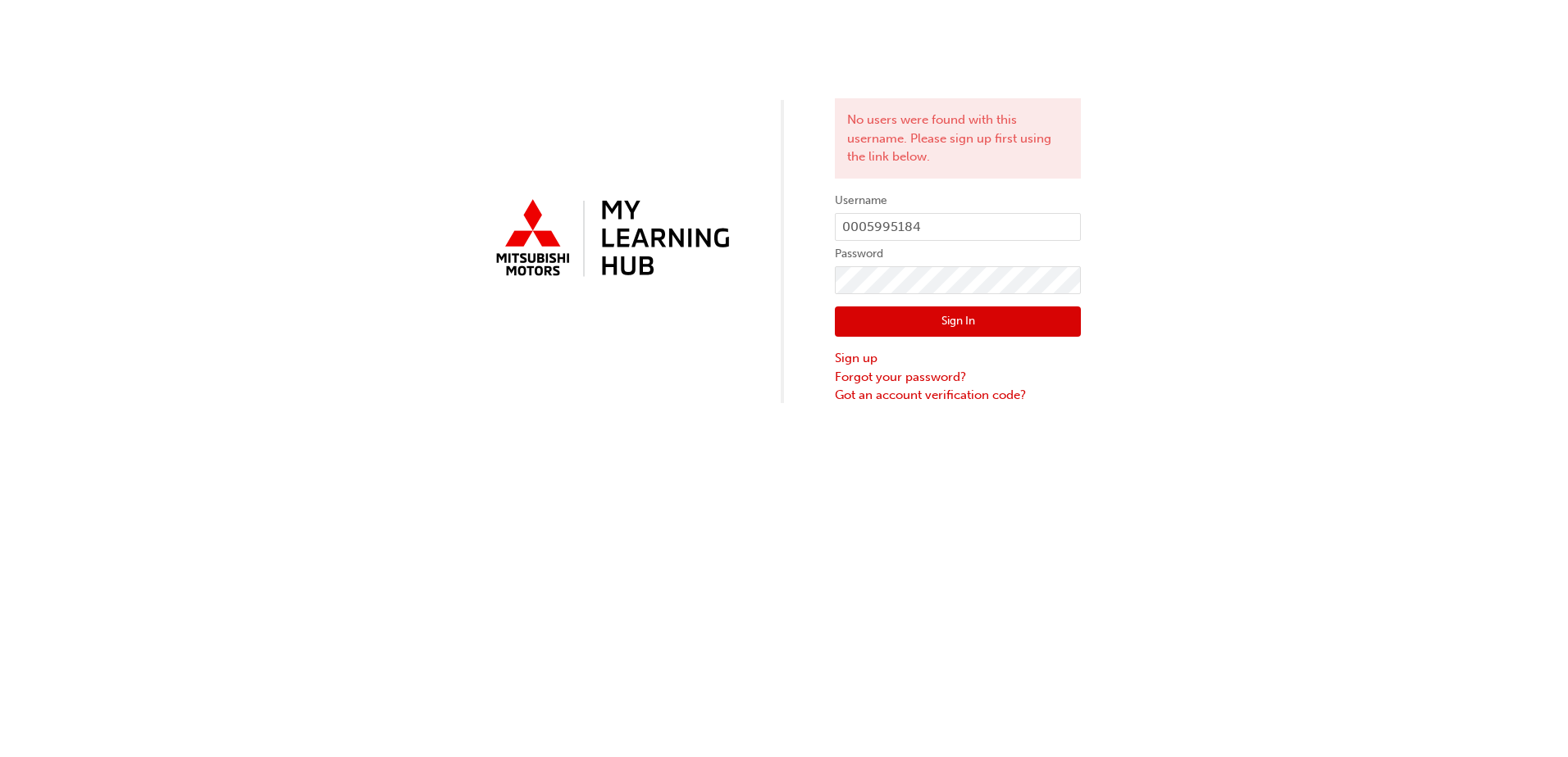
click at [858, 348] on div "Sign In Sign up Forgot your password? Got an account verification code?" at bounding box center [957, 349] width 246 height 111
click at [855, 359] on link "Sign up" at bounding box center [957, 358] width 246 height 19
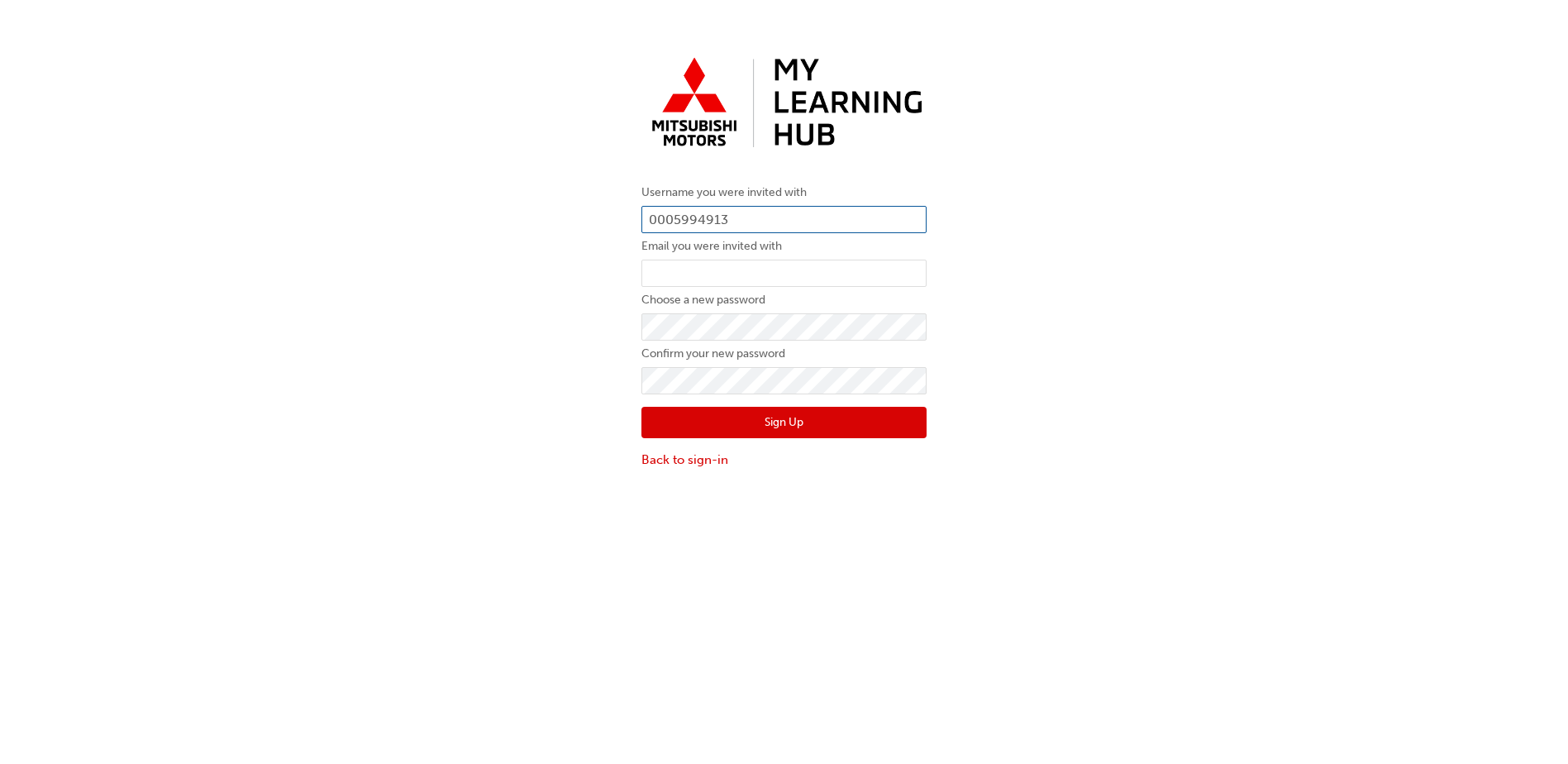
click at [762, 220] on input "0005994913" at bounding box center [784, 220] width 285 height 28
type input "0005995184"
click at [701, 272] on input "email" at bounding box center [784, 273] width 285 height 28
type input "[PERSON_NAME][EMAIL_ADDRESS][PERSON_NAME][DOMAIN_NAME]"
click at [807, 426] on button "Sign Up" at bounding box center [784, 423] width 285 height 31
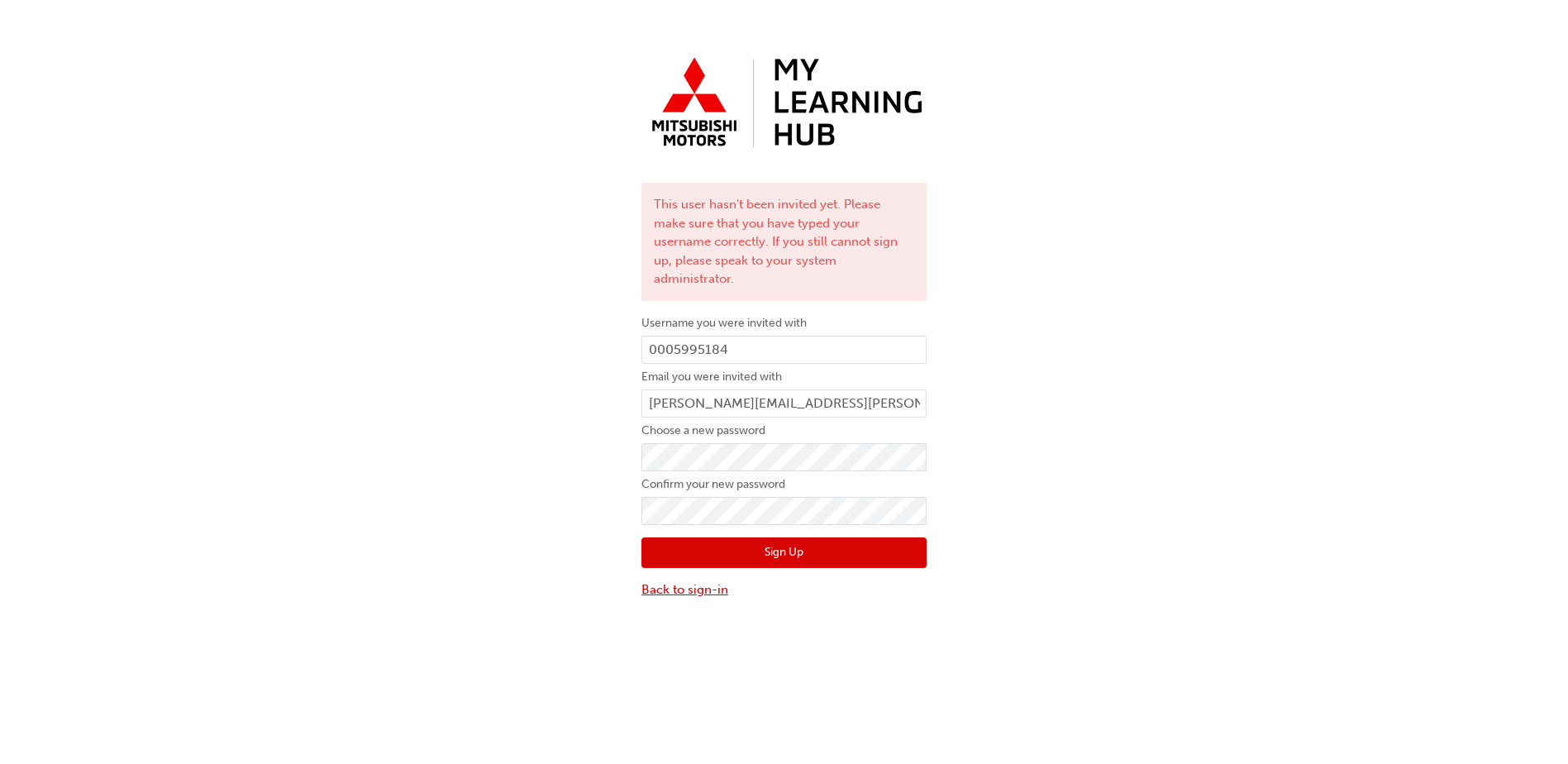
drag, startPoint x: 675, startPoint y: 573, endPoint x: 682, endPoint y: 580, distance: 9.9
click at [675, 580] on link "Back to sign-in" at bounding box center [784, 590] width 285 height 19
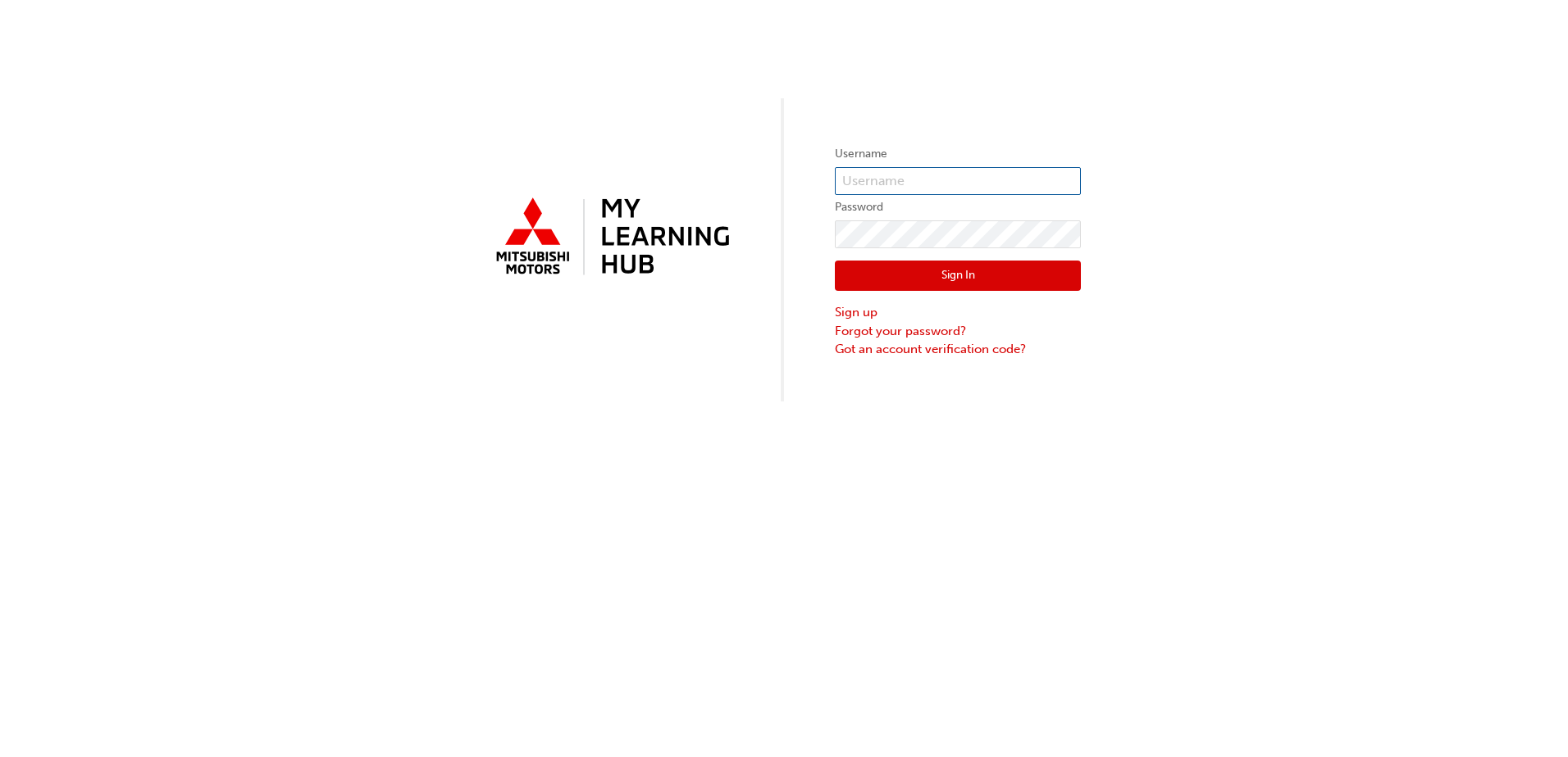
type input "0005994913"
click at [907, 353] on link "Got an account verification code?" at bounding box center [957, 349] width 246 height 19
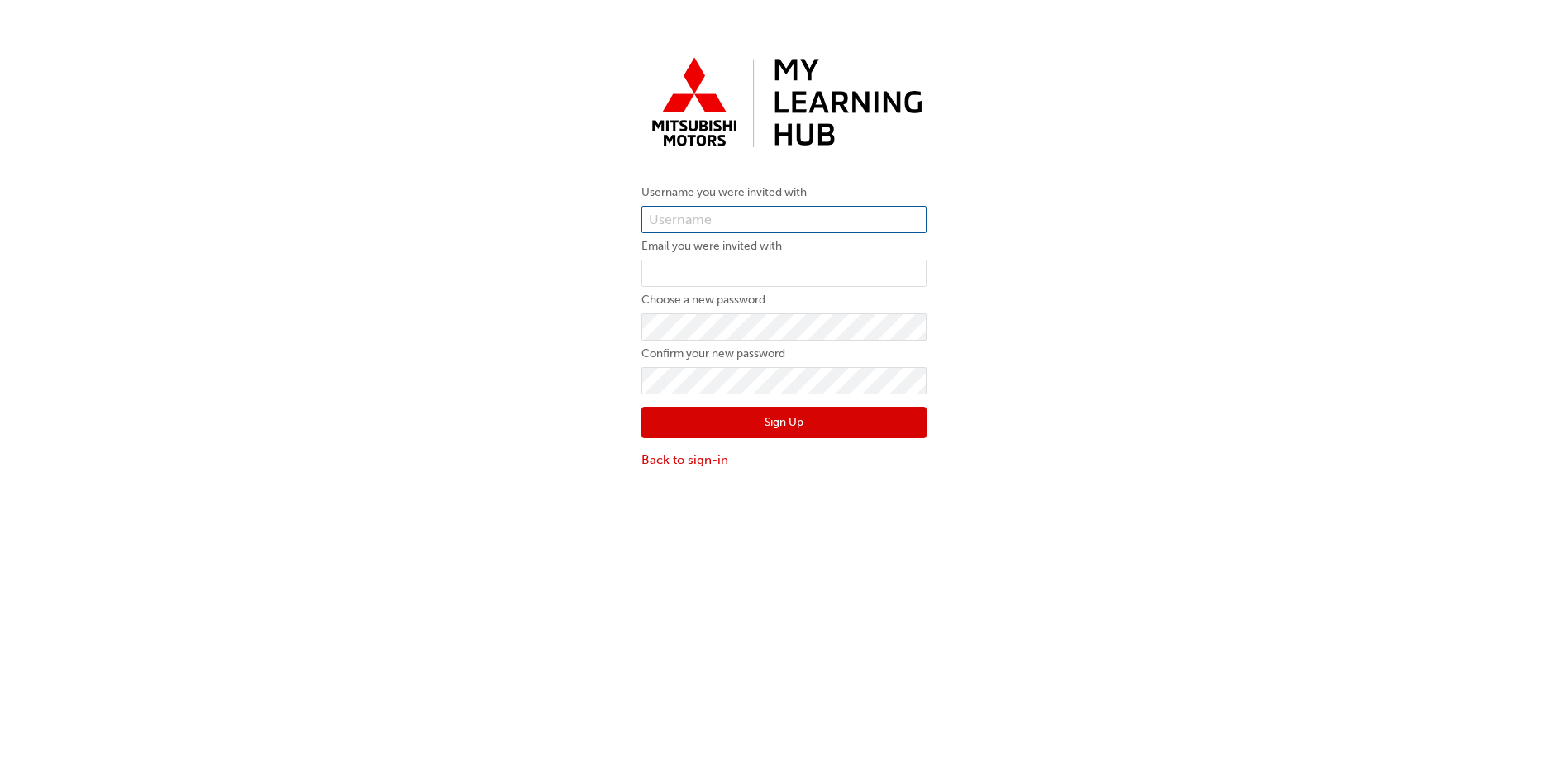
type input "0005994913"
click at [389, 269] on div "Username you were invited with 0005994913 Email you were invited with Choose a …" at bounding box center [784, 258] width 1568 height 444
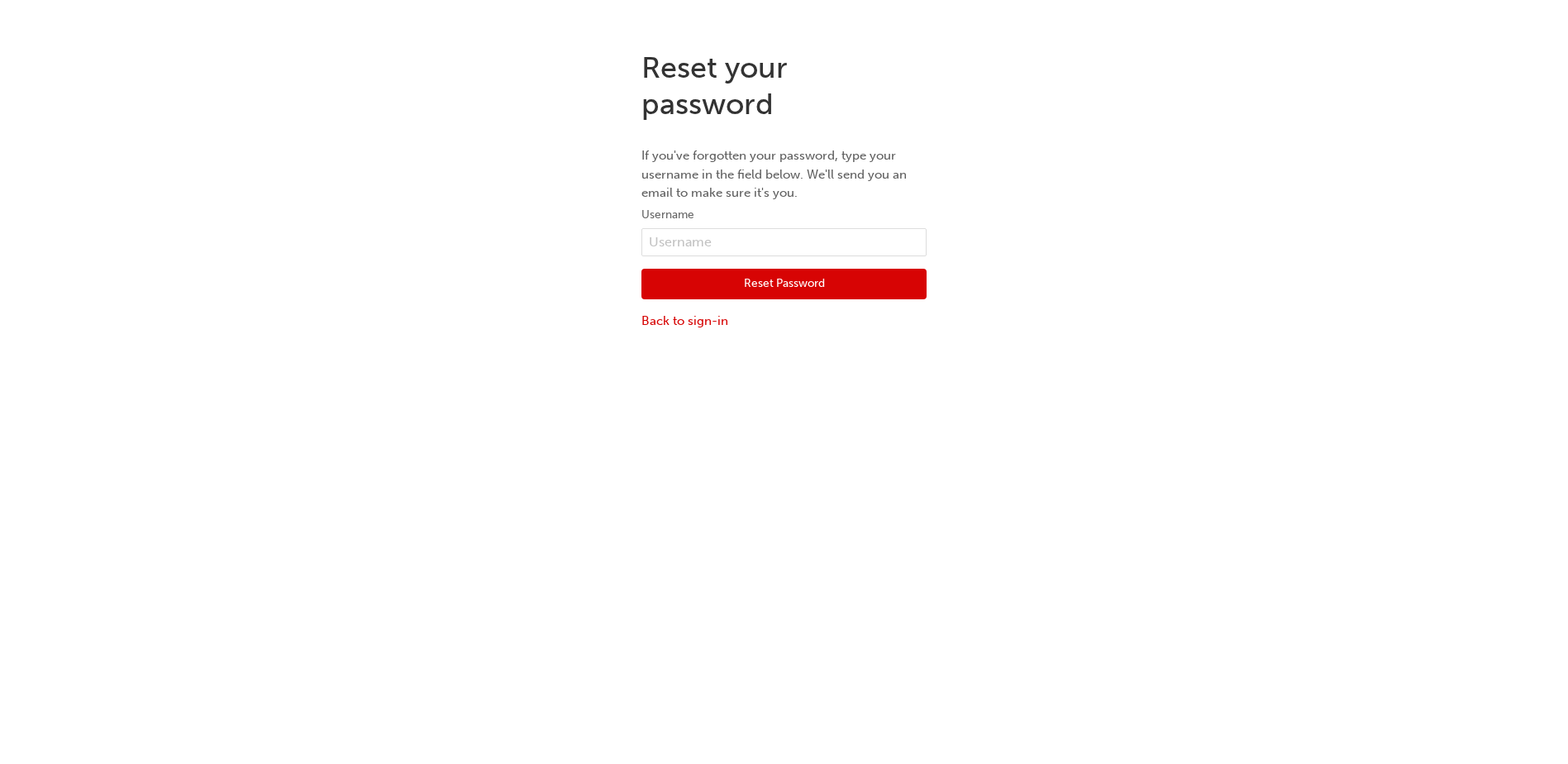
click at [285, 319] on div "Reset your password If you've forgotten your password, type your username in th…" at bounding box center [784, 190] width 1568 height 306
click at [445, 363] on div "Reset your password If you've forgotten your password, type your username in th…" at bounding box center [784, 419] width 1568 height 764
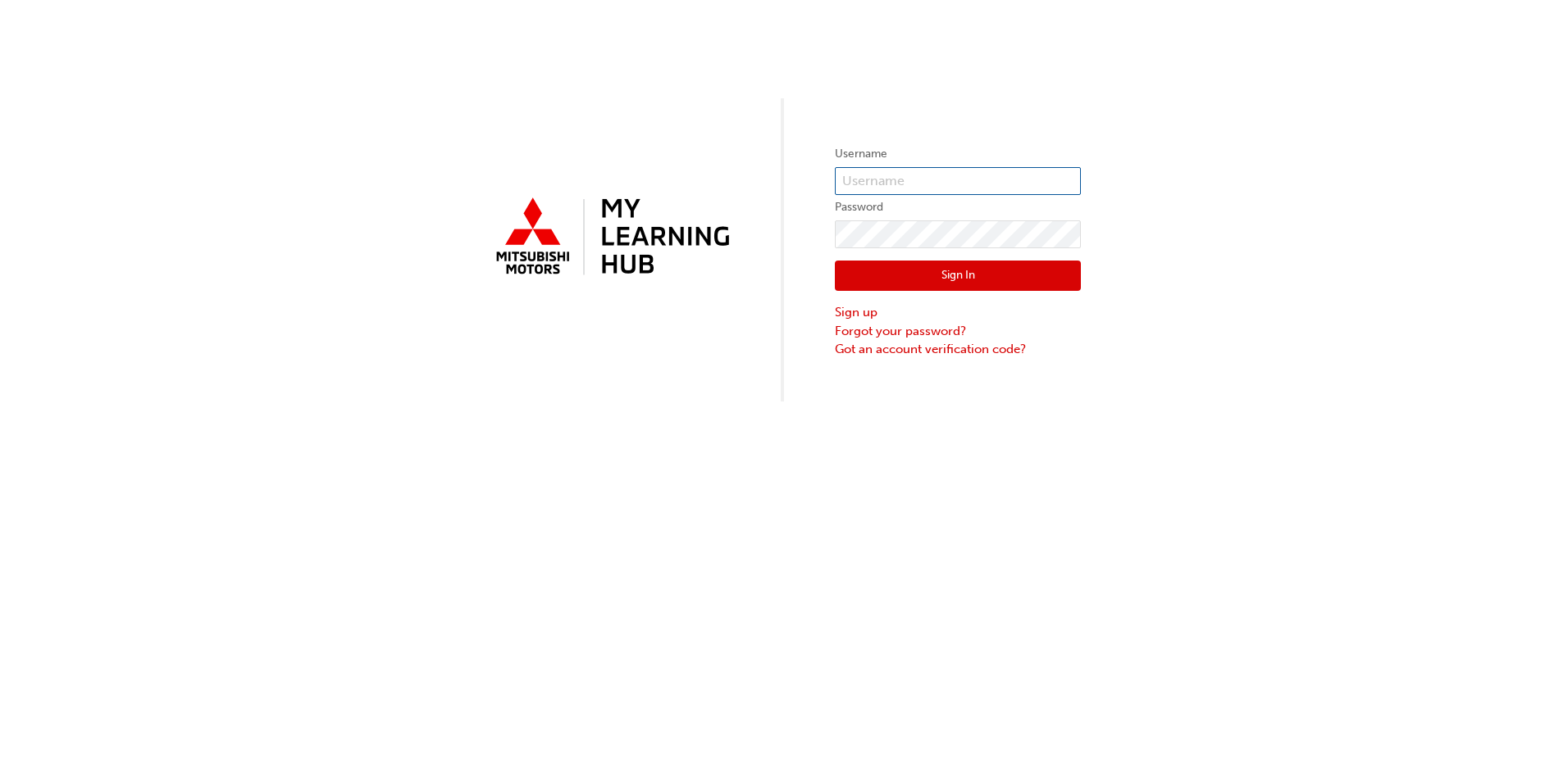
type input "0005994913"
click at [451, 391] on div "Username 0005994913 Password Sign In Sign up Forgot your password? Got an accou…" at bounding box center [784, 200] width 1568 height 401
click at [847, 315] on link "Sign up" at bounding box center [957, 313] width 246 height 19
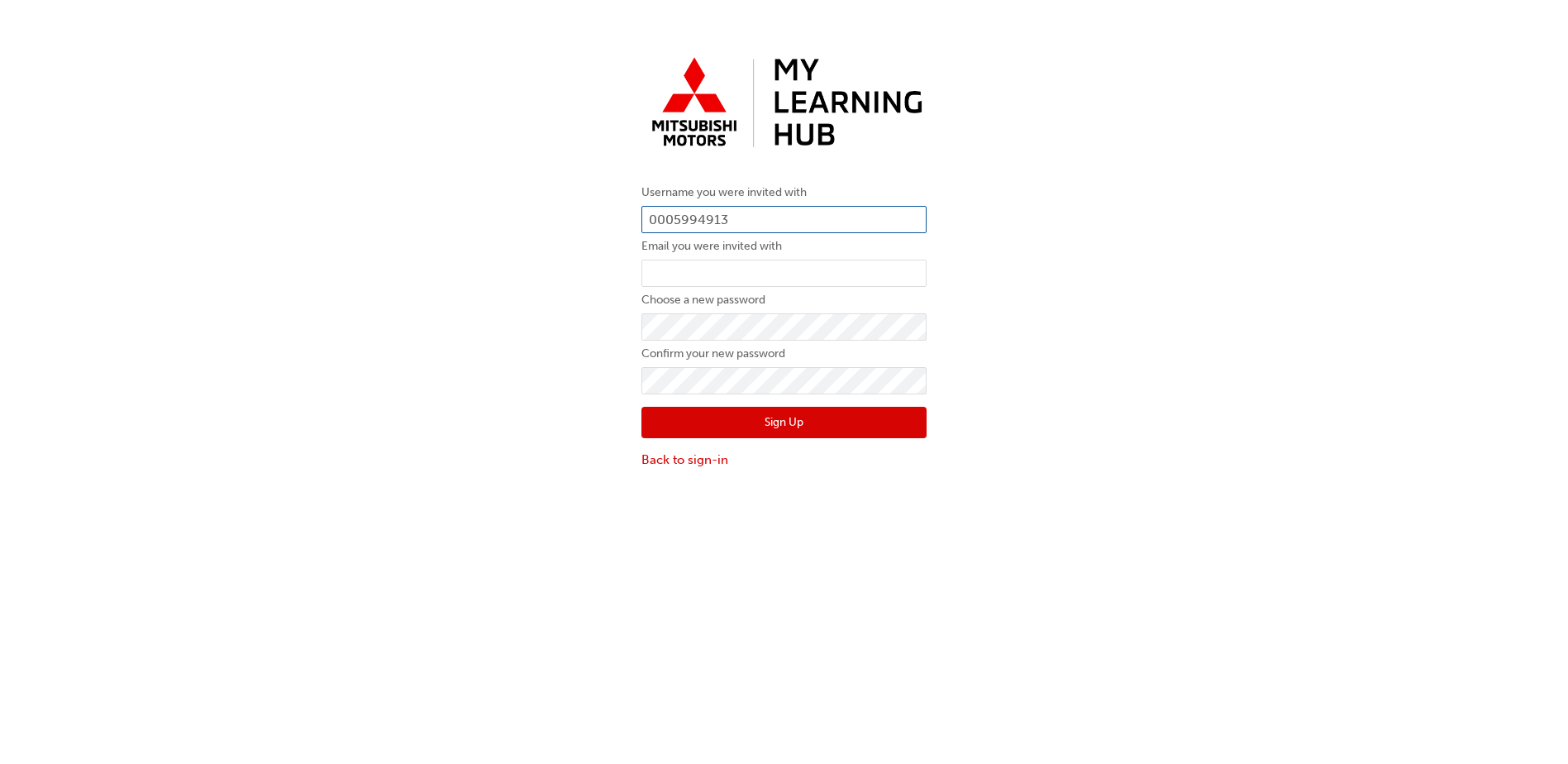
click at [734, 222] on input "0005994913" at bounding box center [784, 220] width 285 height 28
type input "0005995184"
drag, startPoint x: 710, startPoint y: 276, endPoint x: 721, endPoint y: 275, distance: 11.0
click at [710, 276] on input "email" at bounding box center [784, 273] width 285 height 28
type input "[PERSON_NAME][EMAIL_ADDRESS][PERSON_NAME][DOMAIN_NAME]"
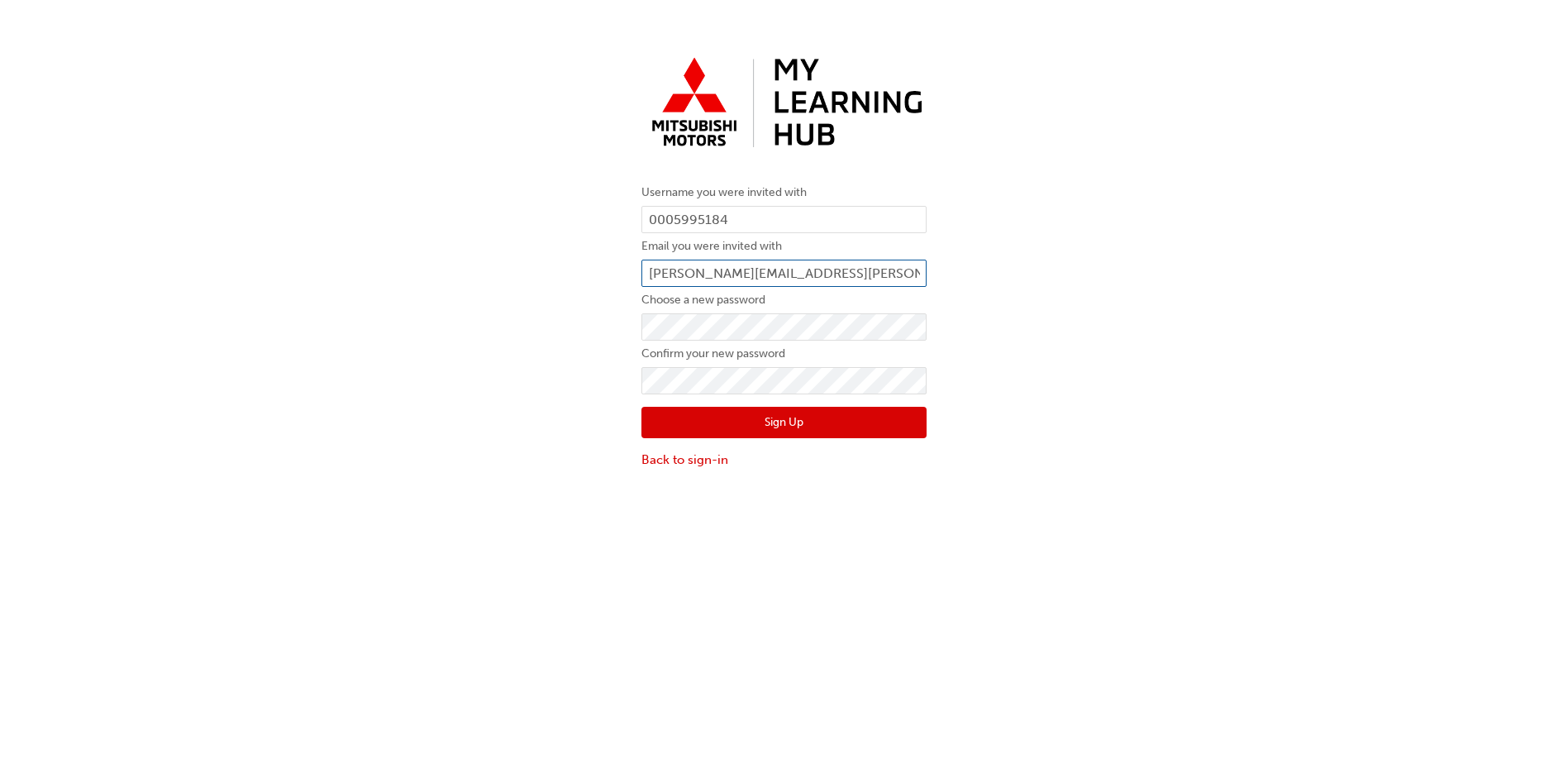
click at [796, 272] on input "[PERSON_NAME][EMAIL_ADDRESS][PERSON_NAME][DOMAIN_NAME]" at bounding box center [784, 273] width 285 height 28
drag, startPoint x: 813, startPoint y: 268, endPoint x: 599, endPoint y: 273, distance: 214.1
click at [599, 273] on div "Username you were invited with 0005995184 Email you were invited with [PERSON_N…" at bounding box center [784, 258] width 1568 height 444
type input "[EMAIL_ADDRESS][DOMAIN_NAME]"
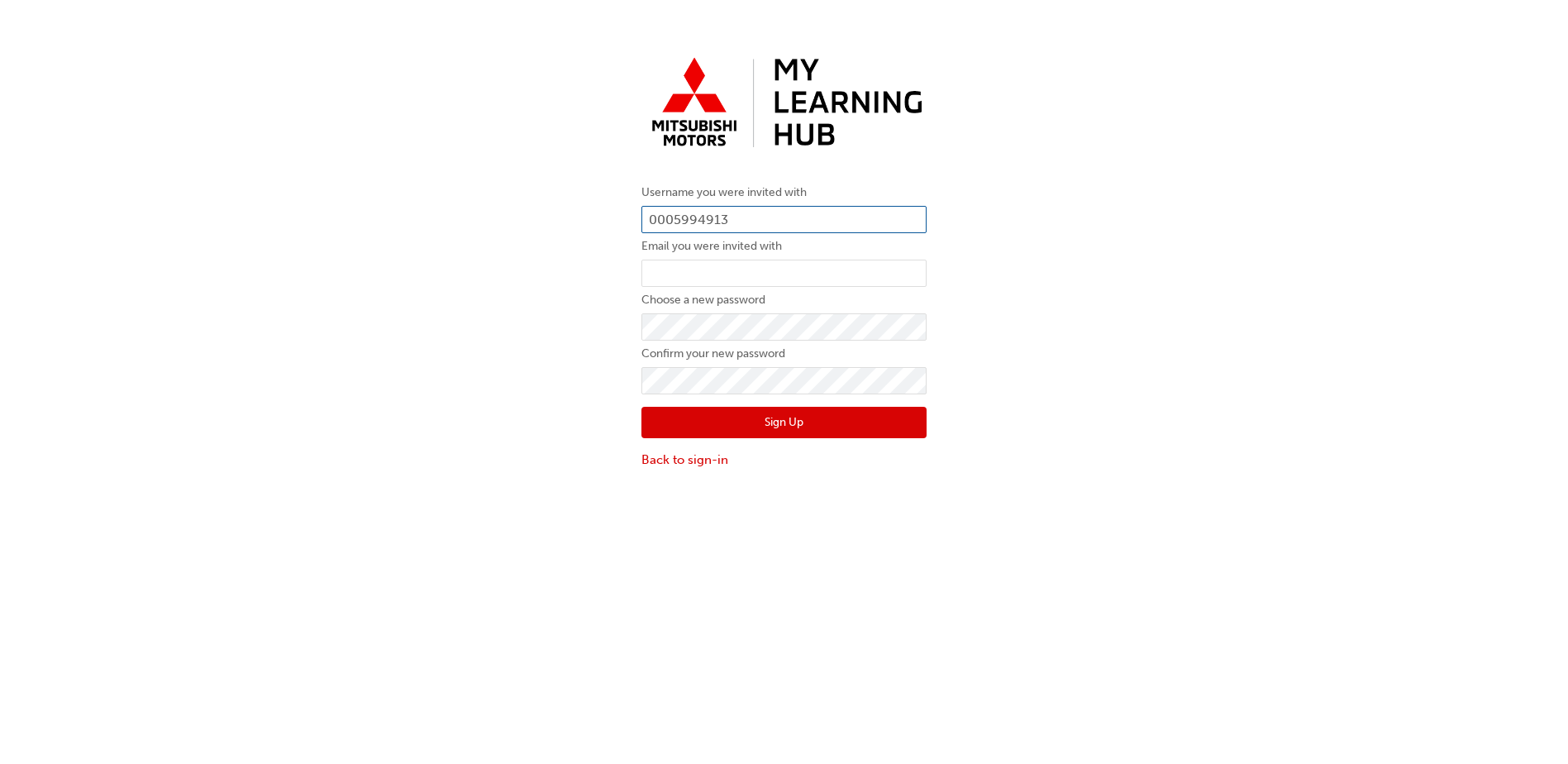
click at [726, 220] on input "0005994913" at bounding box center [784, 220] width 285 height 28
type input "0005995184"
click at [683, 275] on input "email" at bounding box center [784, 273] width 285 height 28
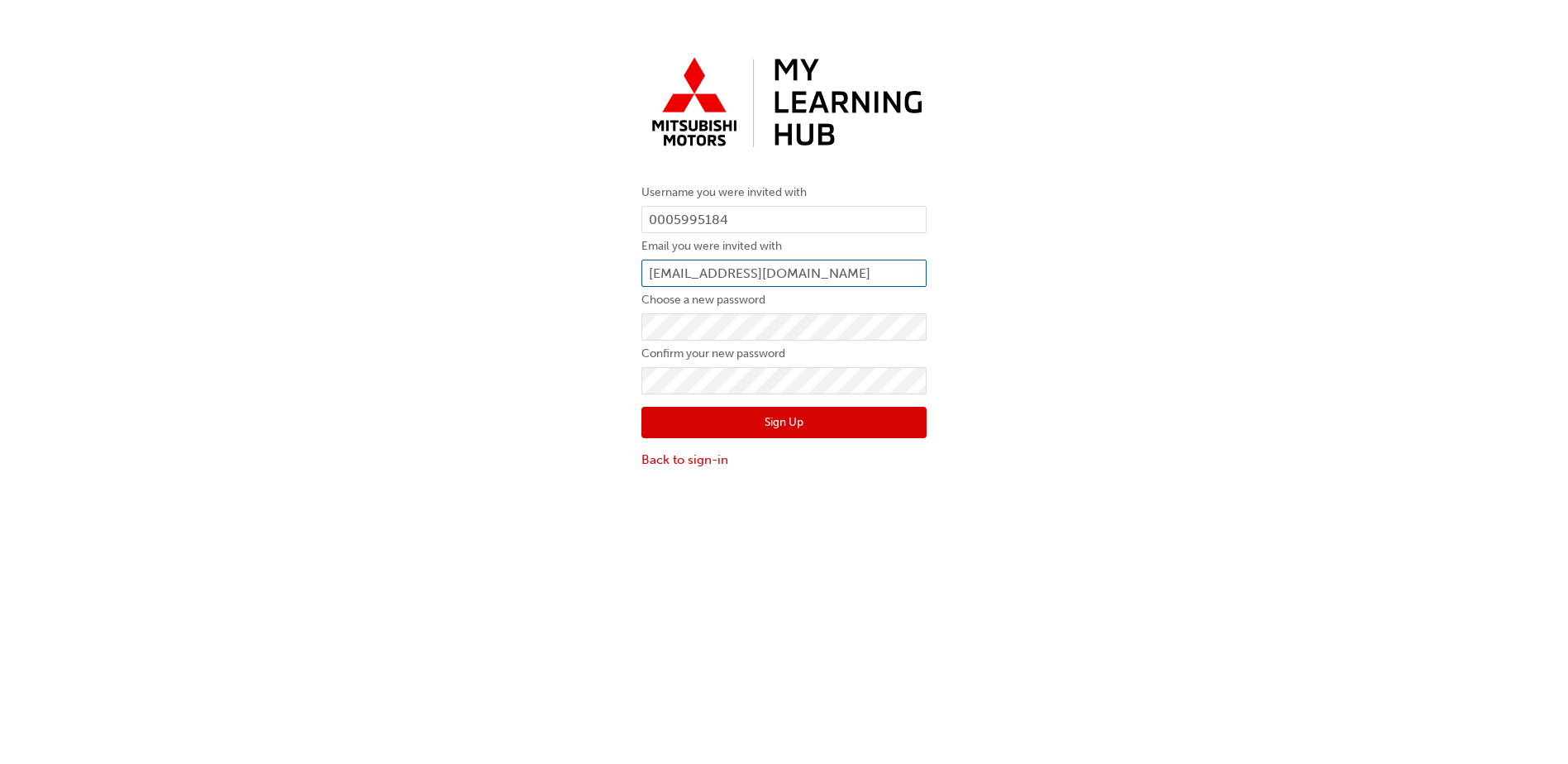
type input "bigblock@aussiebb.co.au"
click at [603, 332] on div "Username you were invited with 0005995184 Email you were invited with bigblock@…" at bounding box center [784, 258] width 1568 height 444
click at [786, 422] on button "Sign Up" at bounding box center [784, 423] width 285 height 31
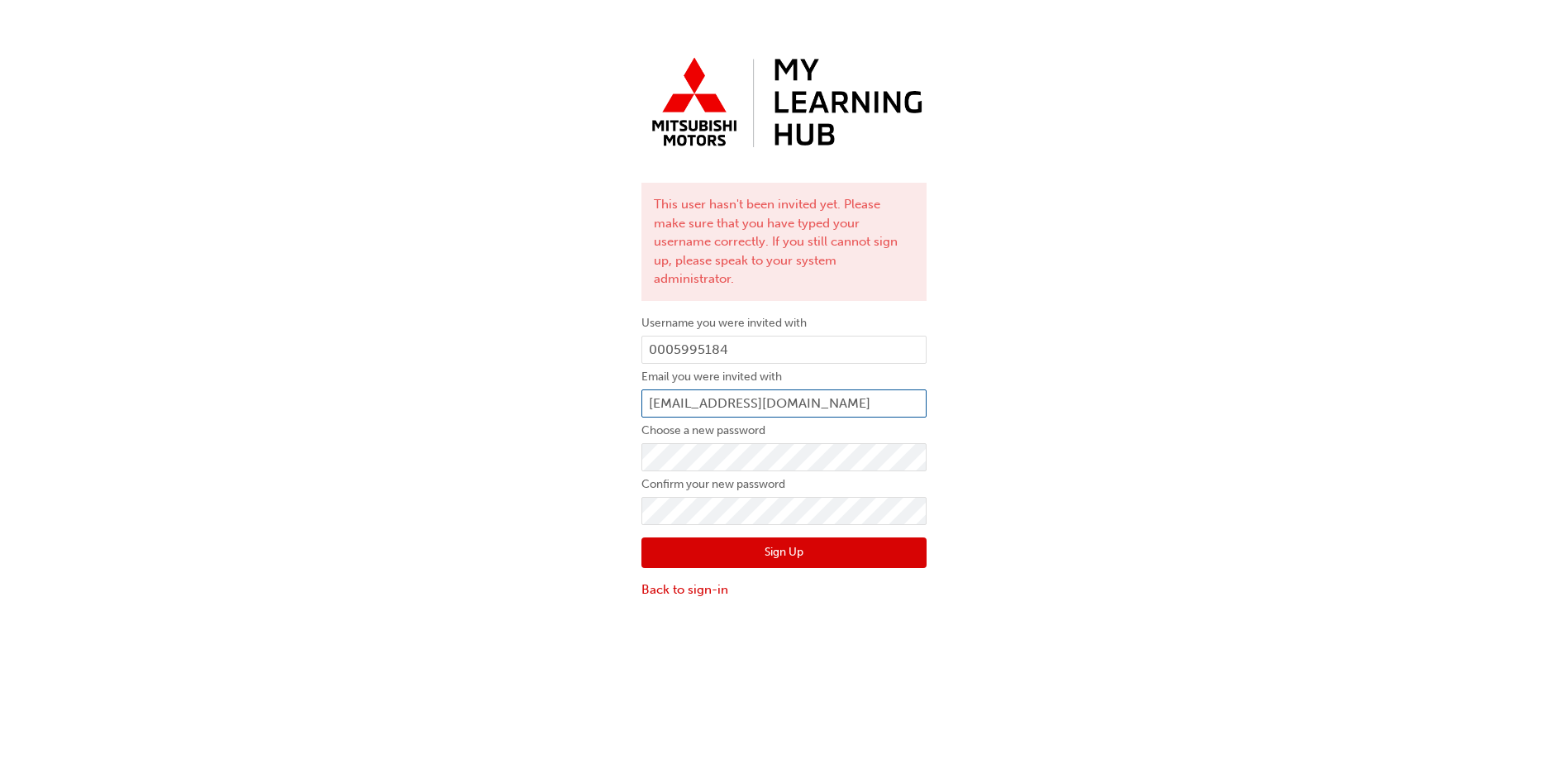
click at [809, 390] on input "bigblock@aussiebb.co.au" at bounding box center [784, 403] width 285 height 28
drag, startPoint x: 826, startPoint y: 384, endPoint x: 837, endPoint y: 386, distance: 11.2
click at [826, 389] on input "bigblock@aussiebb.co.au" at bounding box center [784, 403] width 285 height 28
drag, startPoint x: 844, startPoint y: 387, endPoint x: 587, endPoint y: 389, distance: 257.0
click at [587, 389] on div "This user hasn't been invited yet. Please make sure that you have typed your us…" at bounding box center [784, 324] width 1568 height 575
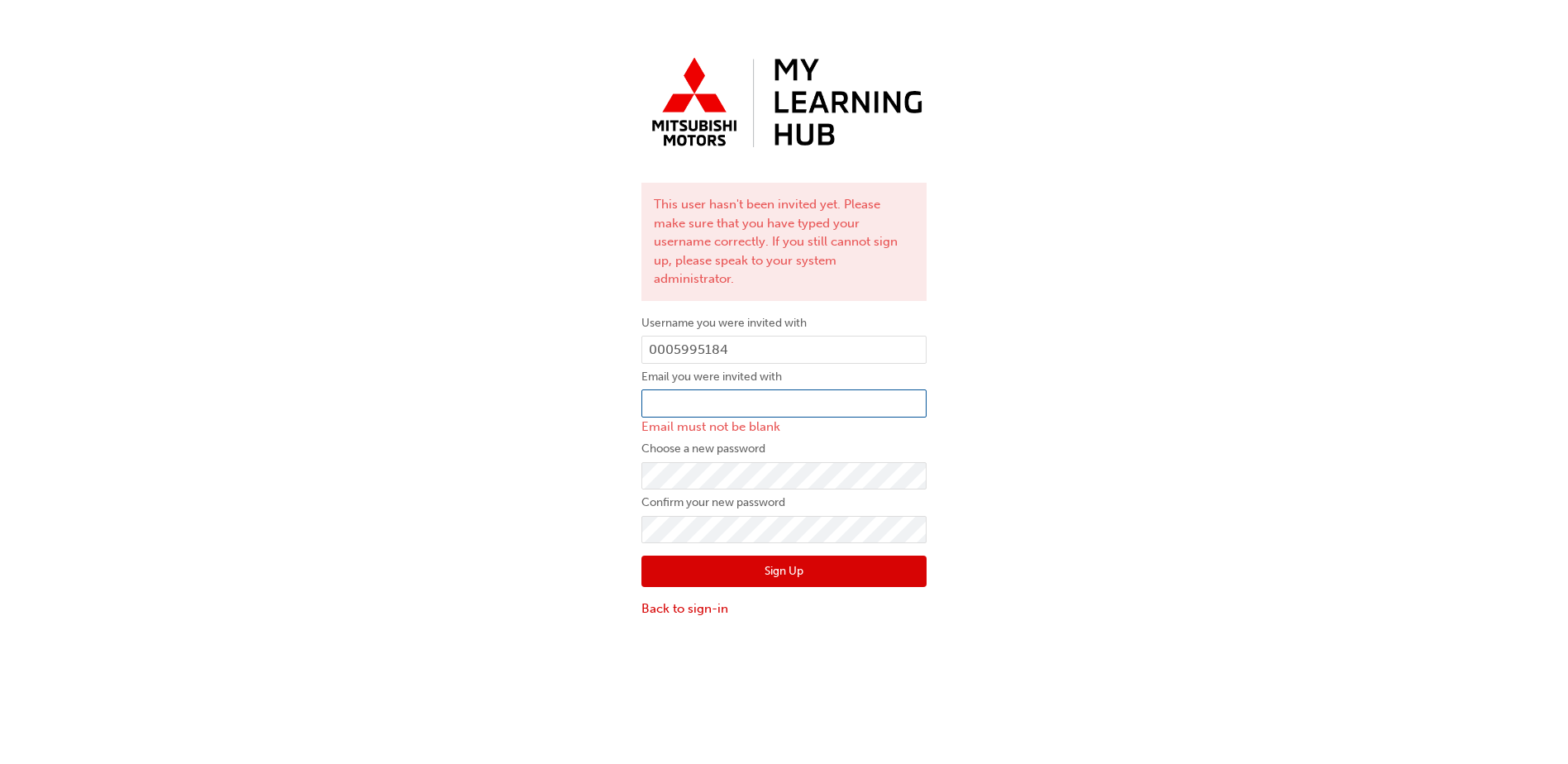
click at [669, 389] on input "email" at bounding box center [784, 403] width 285 height 28
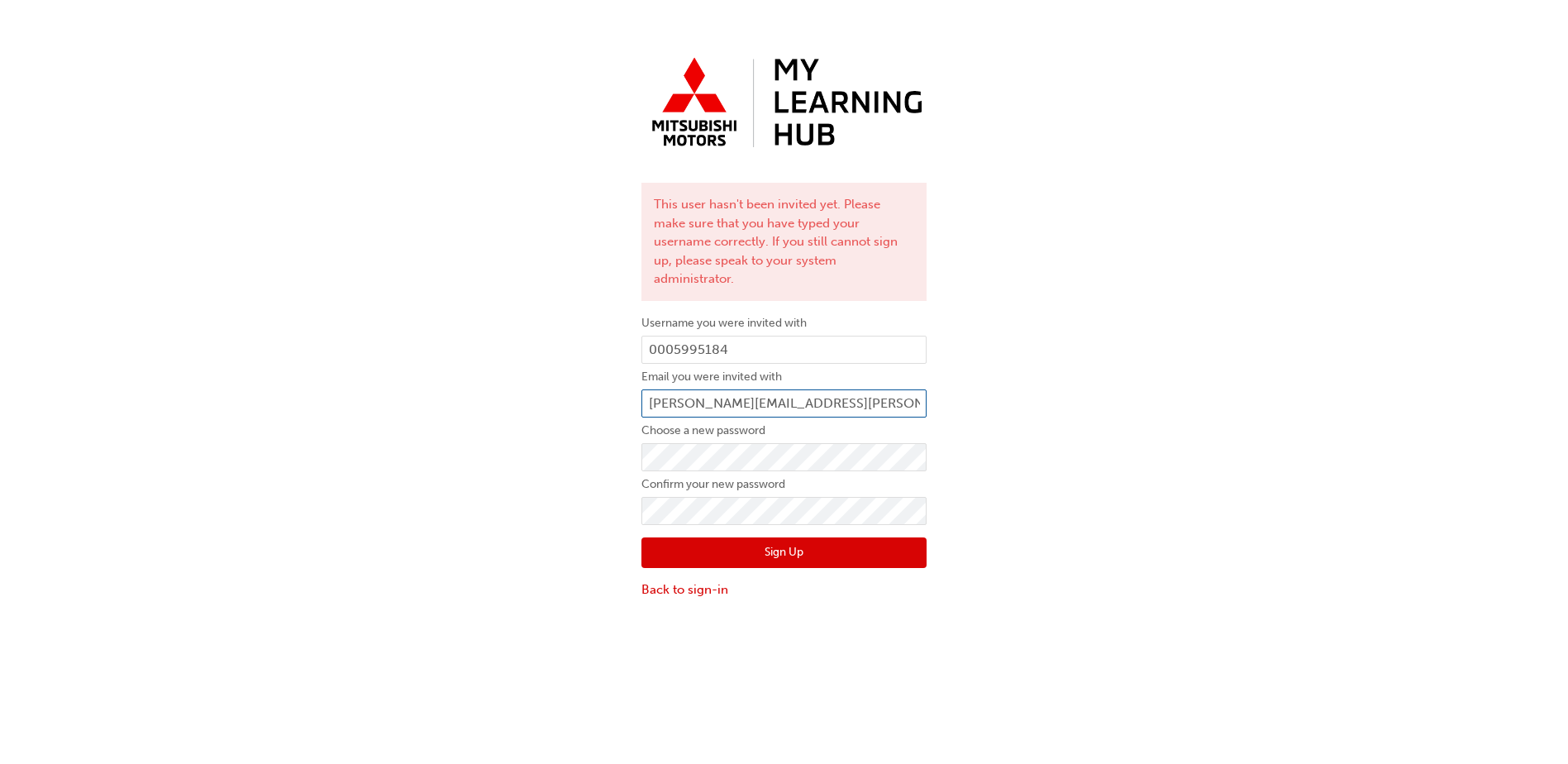
type input "timothy.stait@cricks.com.au"
click at [785, 538] on button "Sign Up" at bounding box center [784, 554] width 285 height 31
click at [767, 538] on button "Sign Up" at bounding box center [784, 554] width 285 height 31
click at [690, 389] on input "timothy.stait@cricks.com.au" at bounding box center [784, 403] width 285 height 28
type input "[PERSON_NAME][EMAIL_ADDRESS][PERSON_NAME][DOMAIN_NAME]"
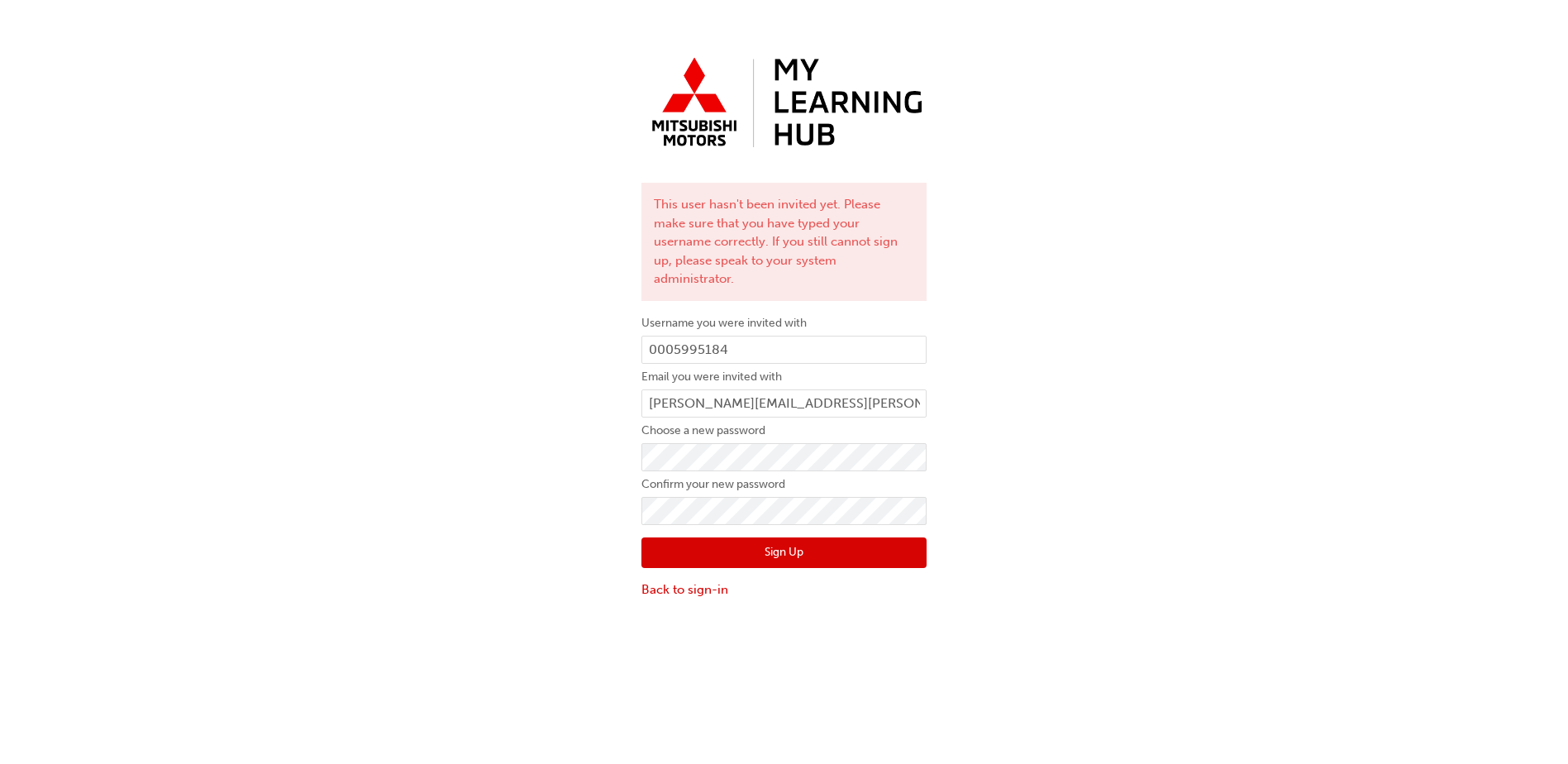
click at [802, 538] on button "Sign Up" at bounding box center [784, 554] width 285 height 31
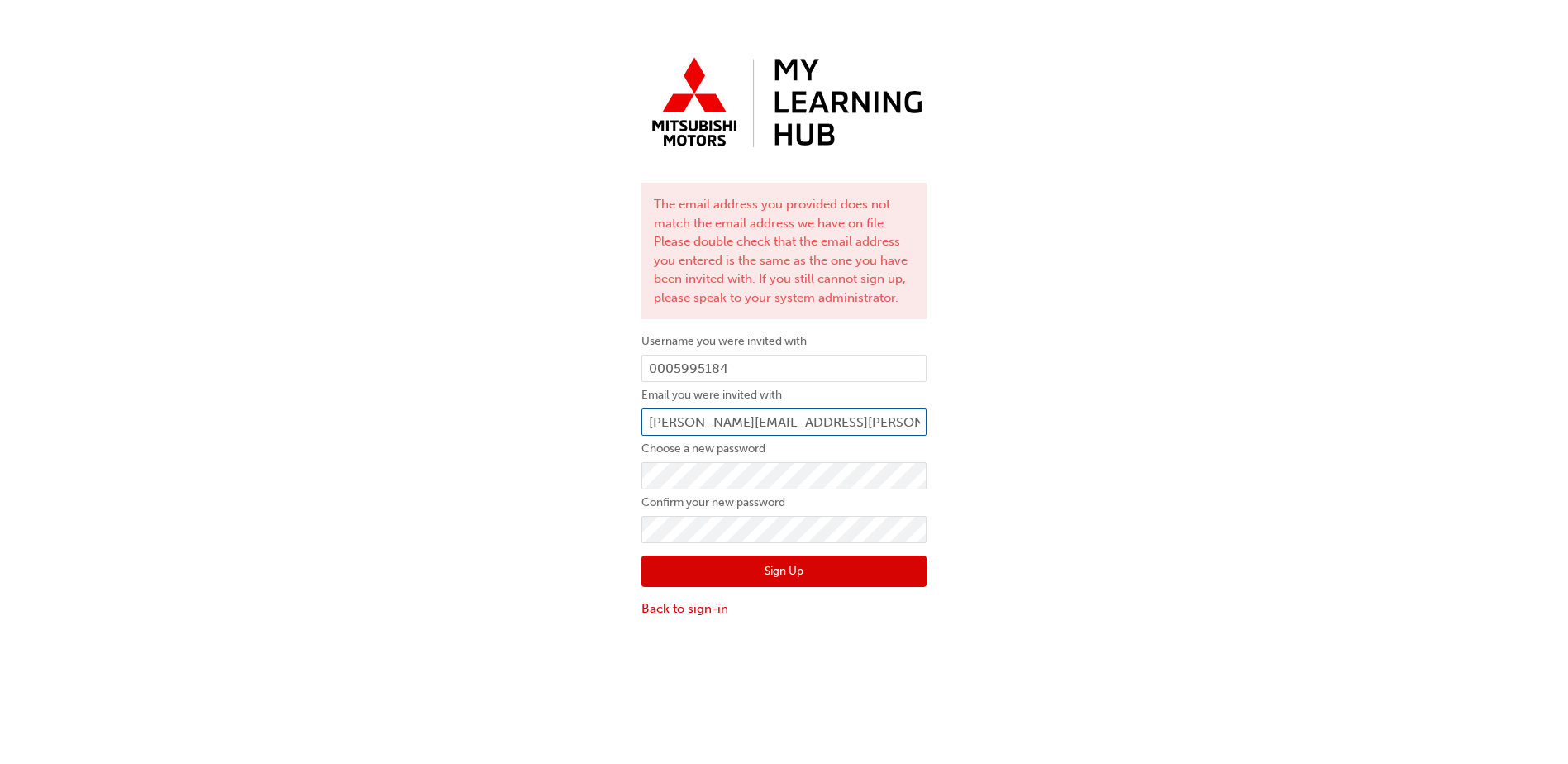
click at [675, 426] on input "[PERSON_NAME][EMAIL_ADDRESS][PERSON_NAME][DOMAIN_NAME]" at bounding box center [784, 423] width 285 height 28
type input "timothy.stait@cricks.com.au"
click at [808, 573] on button "Sign Up" at bounding box center [784, 571] width 285 height 31
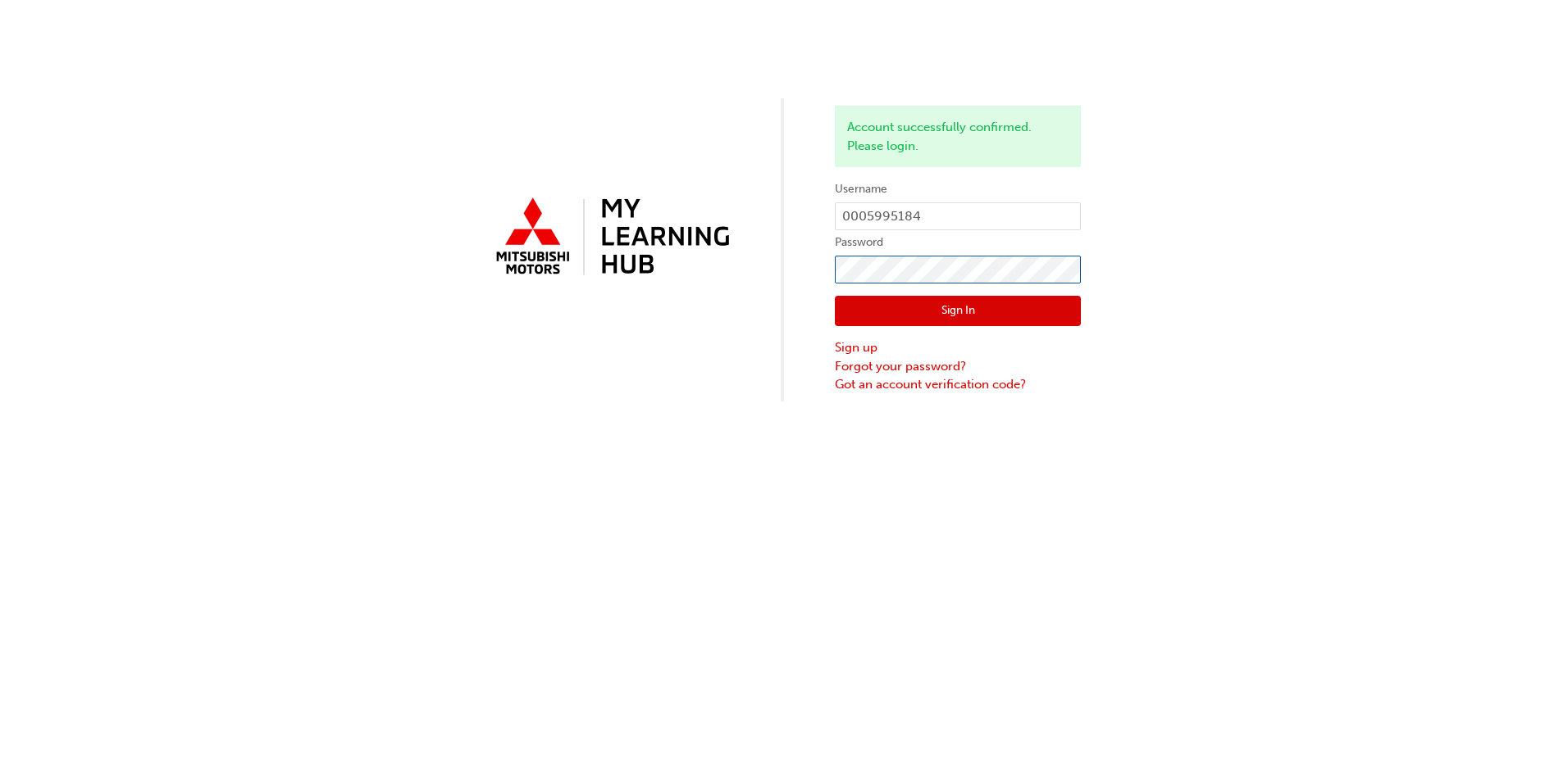
click button "Sign In" at bounding box center [957, 312] width 246 height 31
